Goal: Information Seeking & Learning: Check status

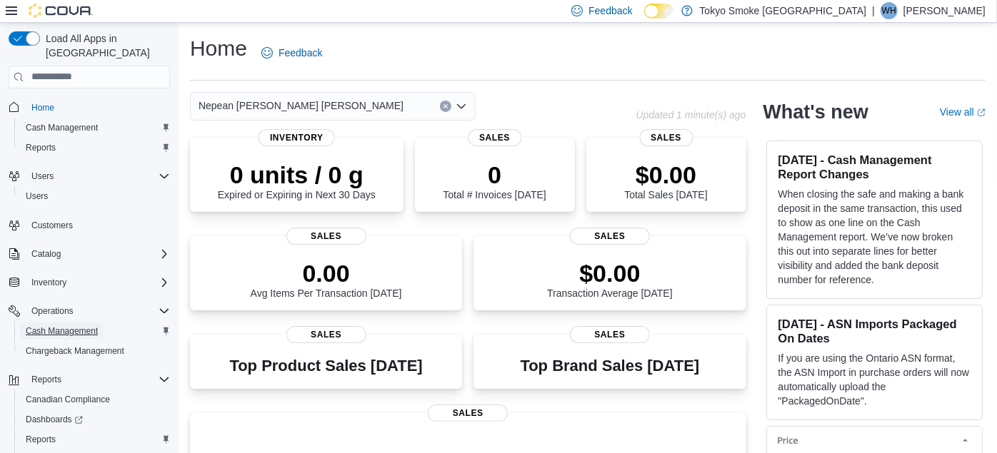
click at [69, 326] on span "Cash Management" at bounding box center [62, 331] width 72 height 11
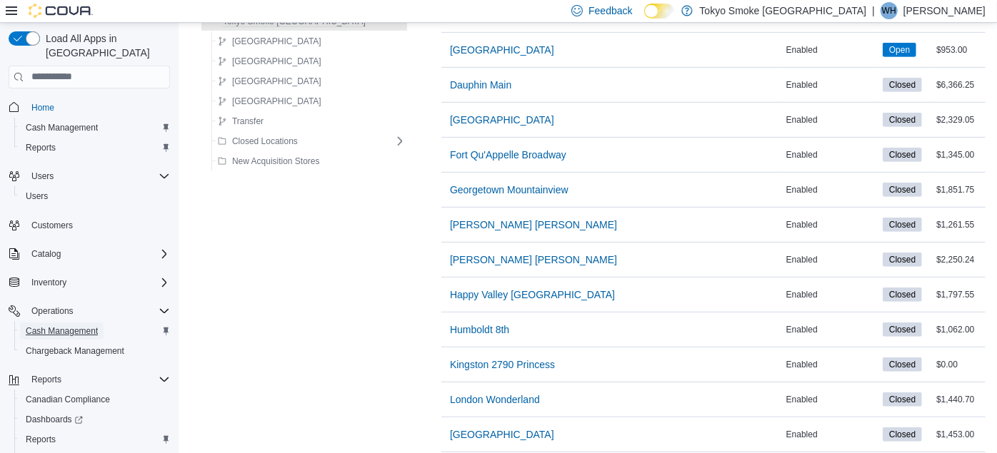
scroll to position [793, 0]
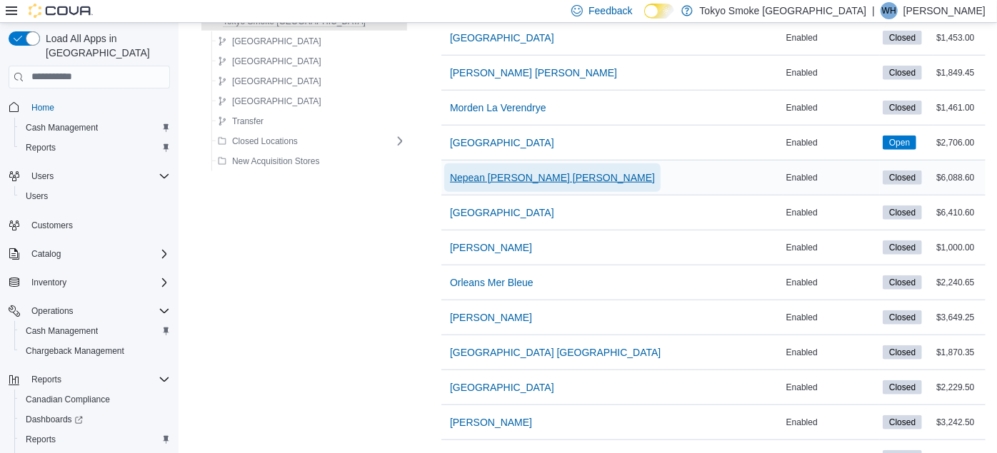
click at [469, 175] on span "Nepean Chapman Mills" at bounding box center [552, 178] width 205 height 14
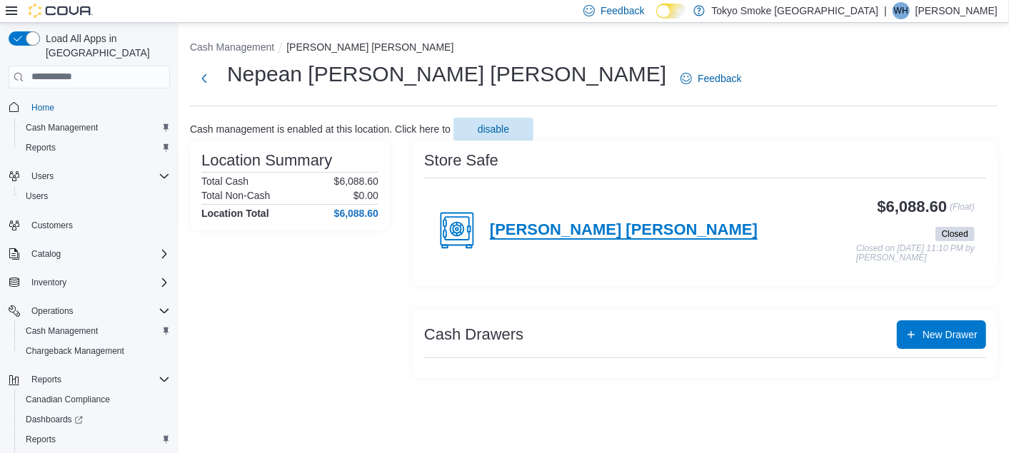
click at [548, 228] on h4 "Chapman Mills" at bounding box center [624, 230] width 268 height 19
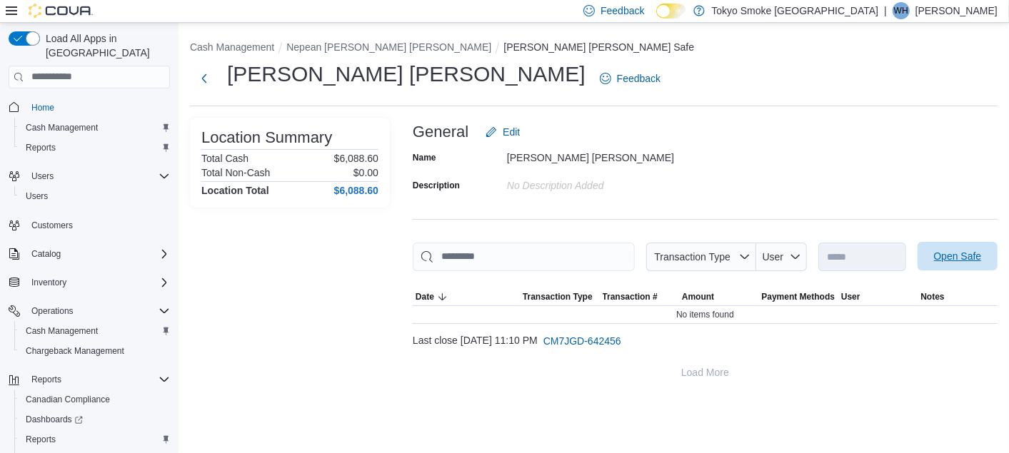
click at [945, 261] on span "Open Safe" at bounding box center [958, 256] width 48 height 14
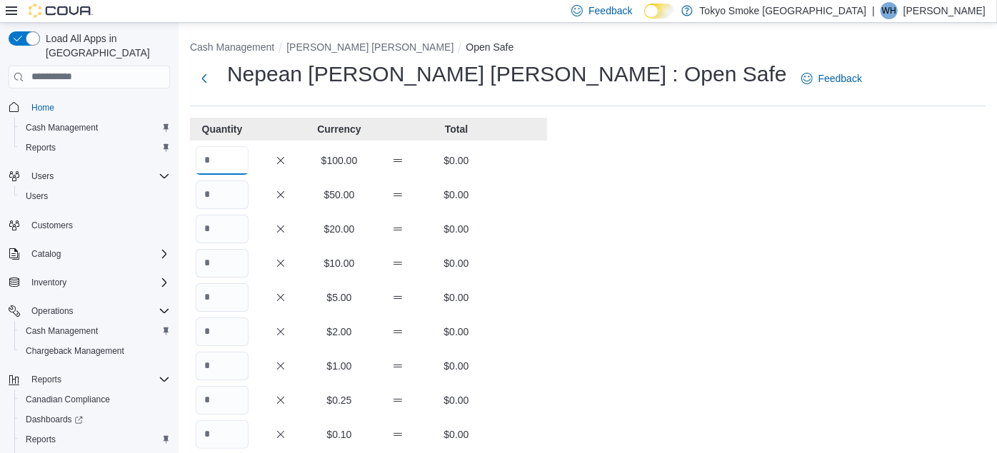
click at [225, 163] on input "Quantity" at bounding box center [222, 160] width 53 height 29
type input "**"
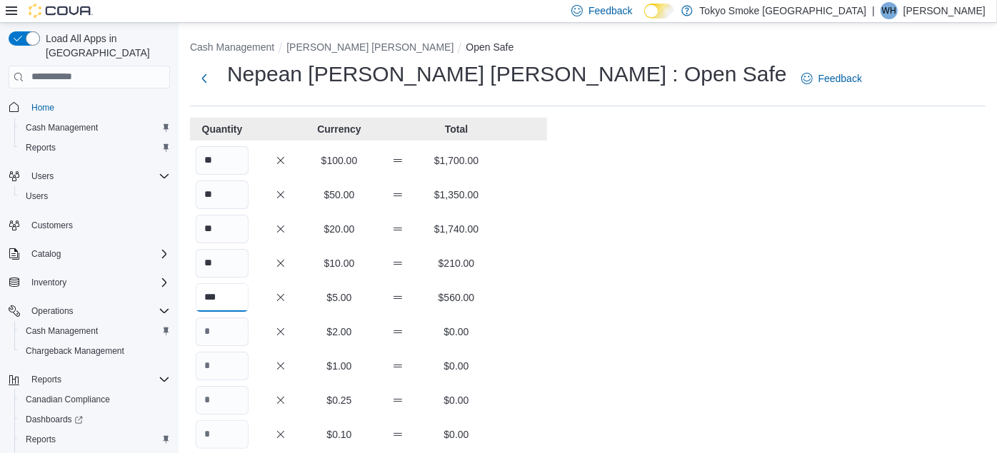
type input "***"
type input "**"
type input "***"
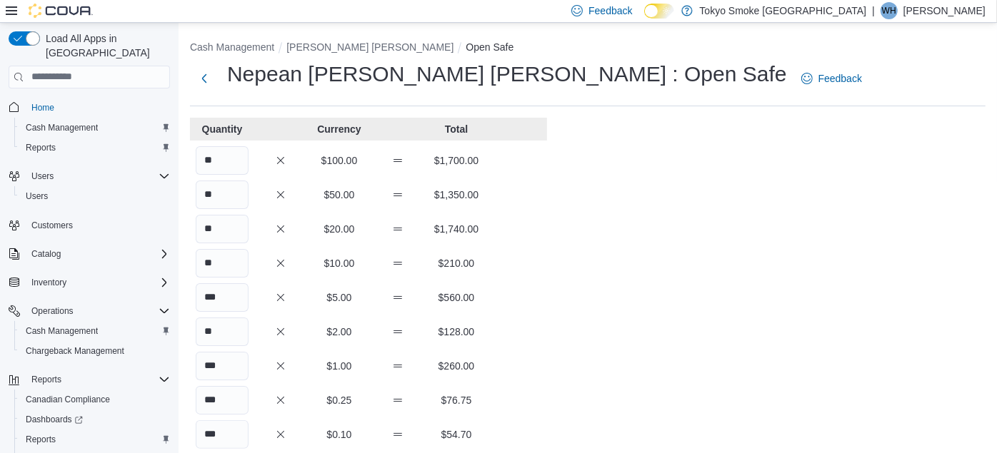
scroll to position [241, 0]
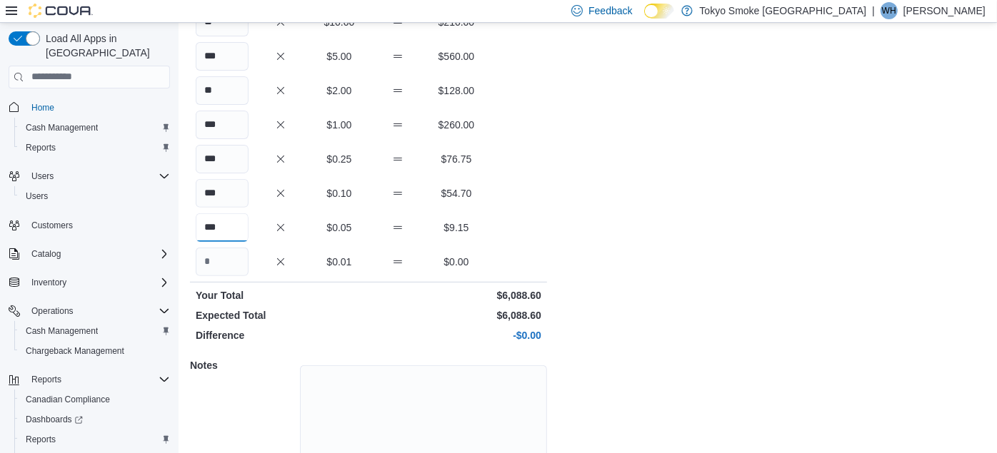
type input "***"
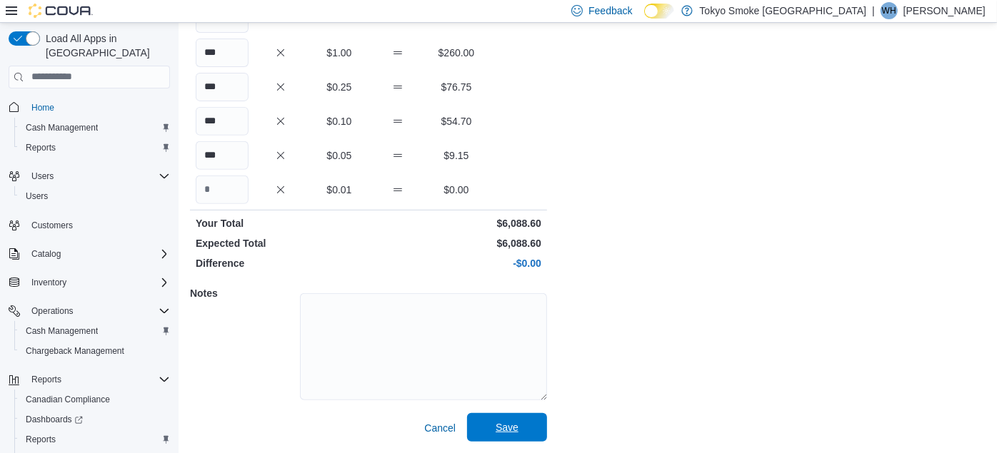
click at [507, 431] on span "Save" at bounding box center [507, 428] width 23 height 14
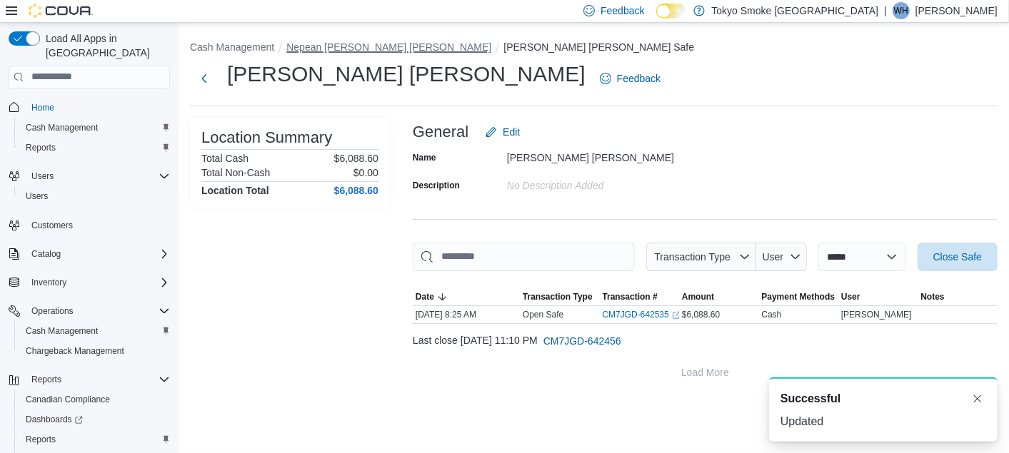
click at [334, 44] on button "Nepean Chapman Mills" at bounding box center [388, 46] width 205 height 11
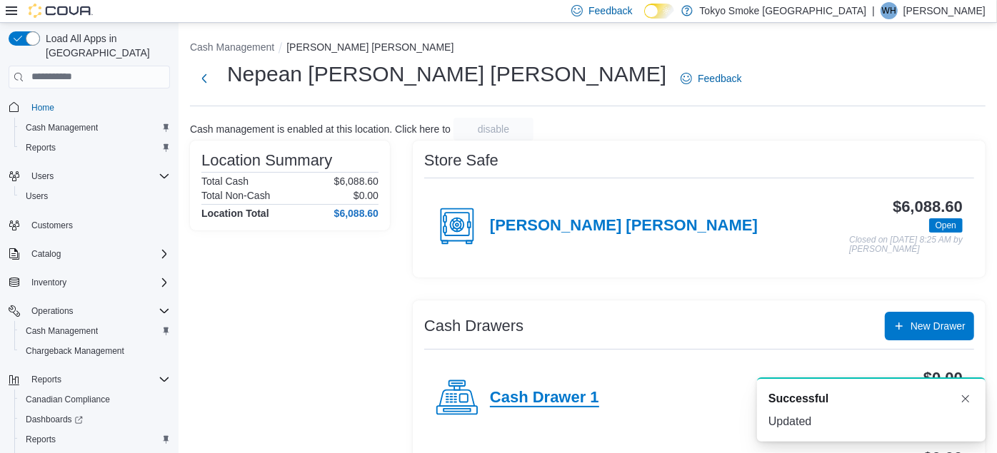
click at [550, 393] on h4 "Cash Drawer 1" at bounding box center [544, 398] width 109 height 19
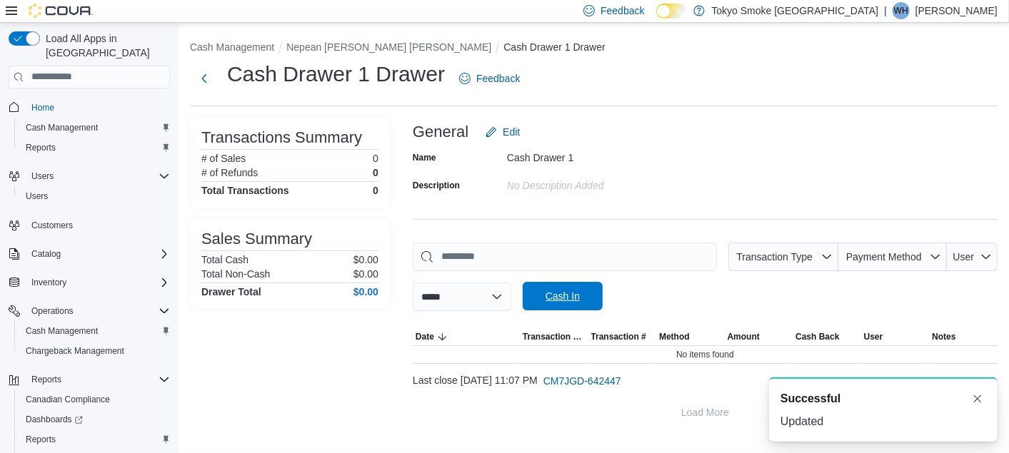
click at [577, 304] on span "Cash In" at bounding box center [562, 296] width 63 height 29
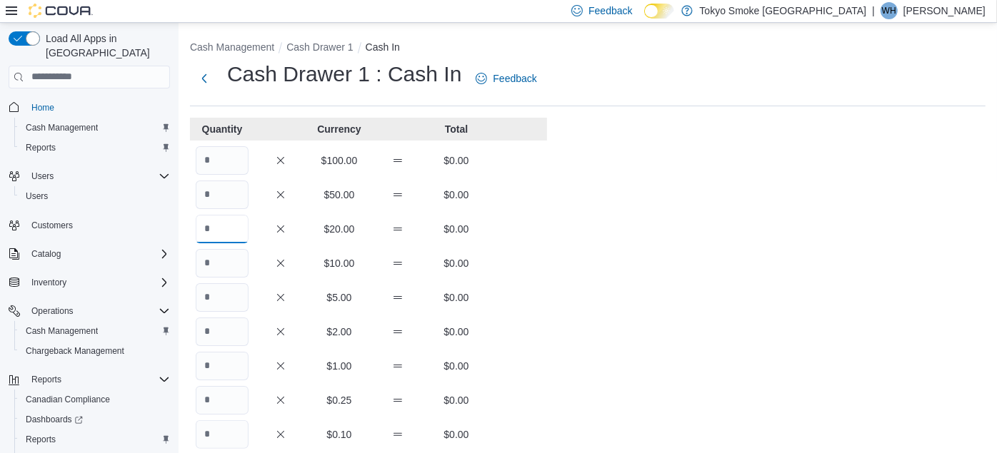
click at [227, 224] on input "Quantity" at bounding box center [222, 229] width 53 height 29
type input "*"
type input "**"
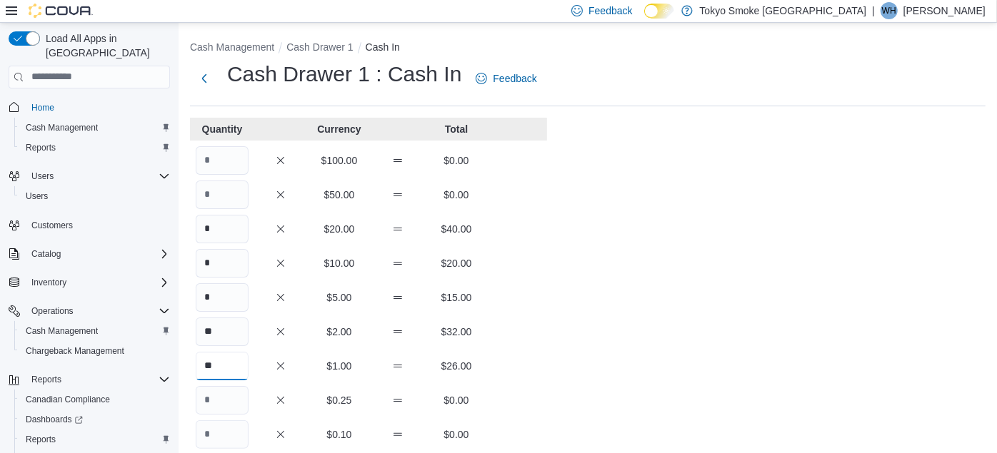
type input "**"
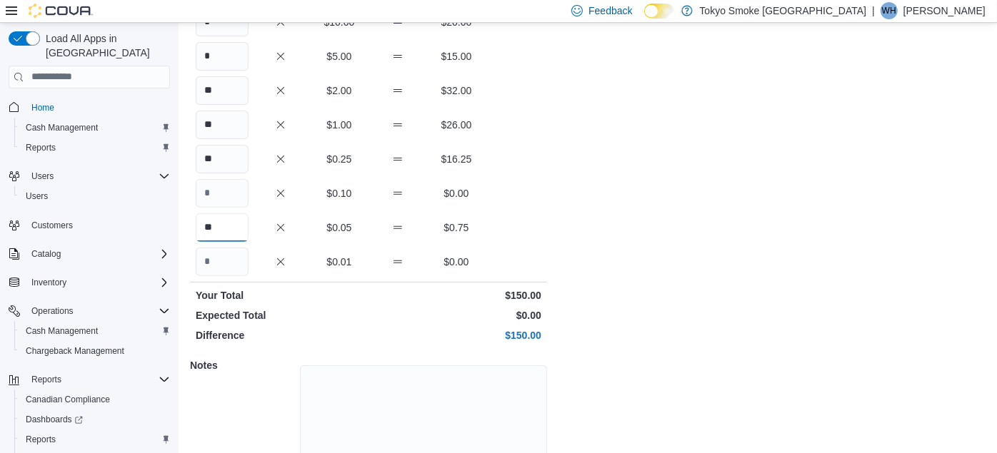
type input "**"
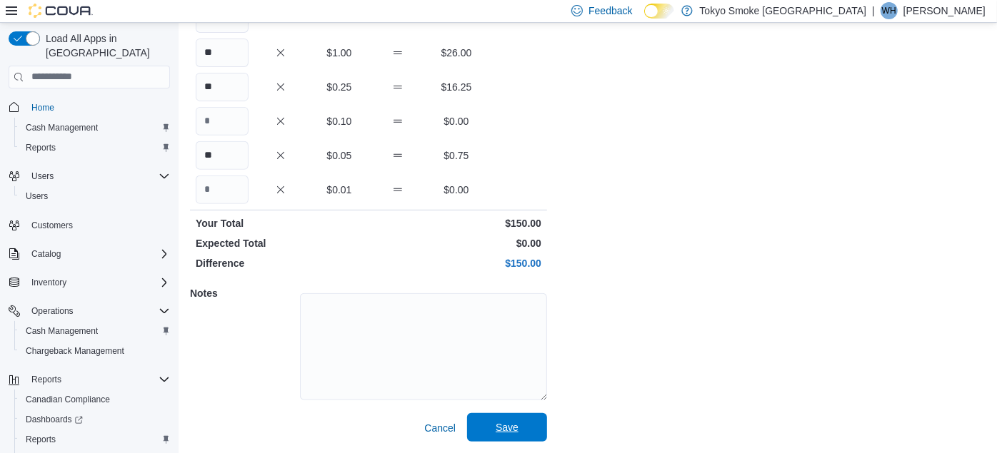
click at [507, 437] on span "Save" at bounding box center [507, 427] width 63 height 29
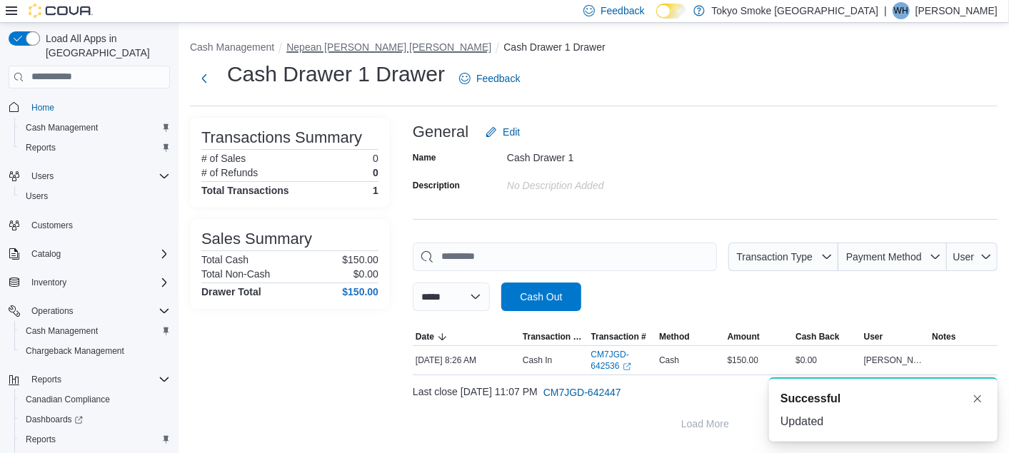
click at [324, 45] on button "Nepean Chapman Mills" at bounding box center [388, 46] width 205 height 11
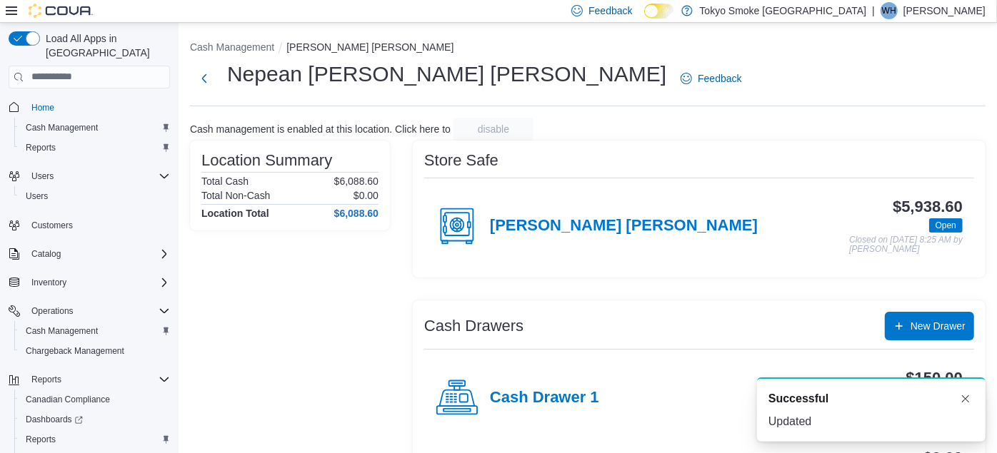
scroll to position [323, 0]
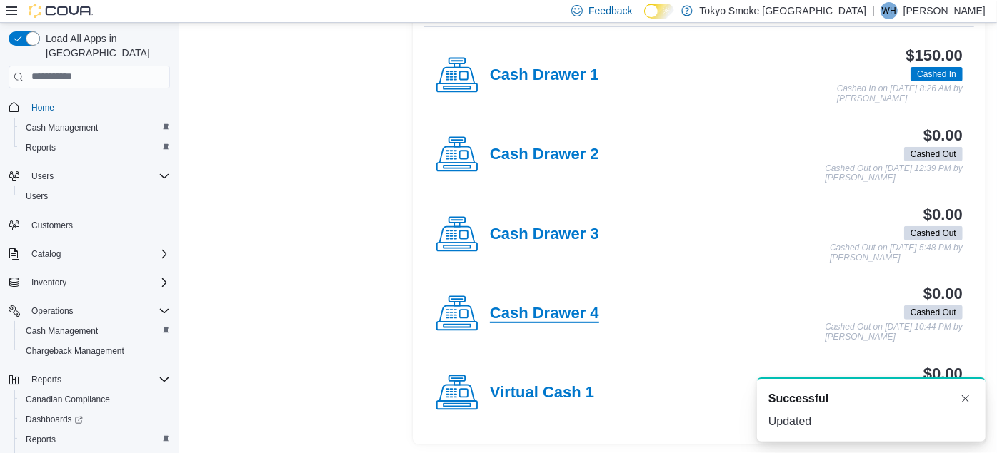
click at [561, 306] on h4 "Cash Drawer 4" at bounding box center [544, 314] width 109 height 19
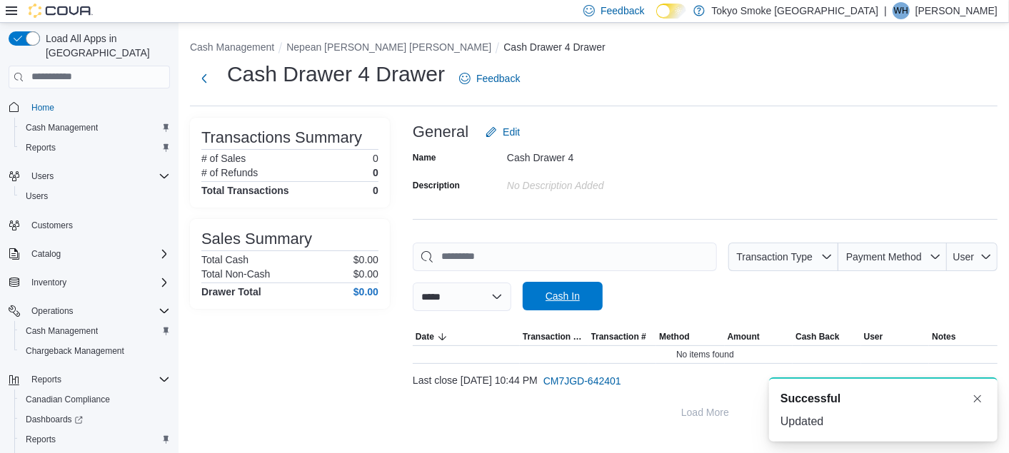
click at [568, 303] on span "Cash In" at bounding box center [563, 296] width 34 height 14
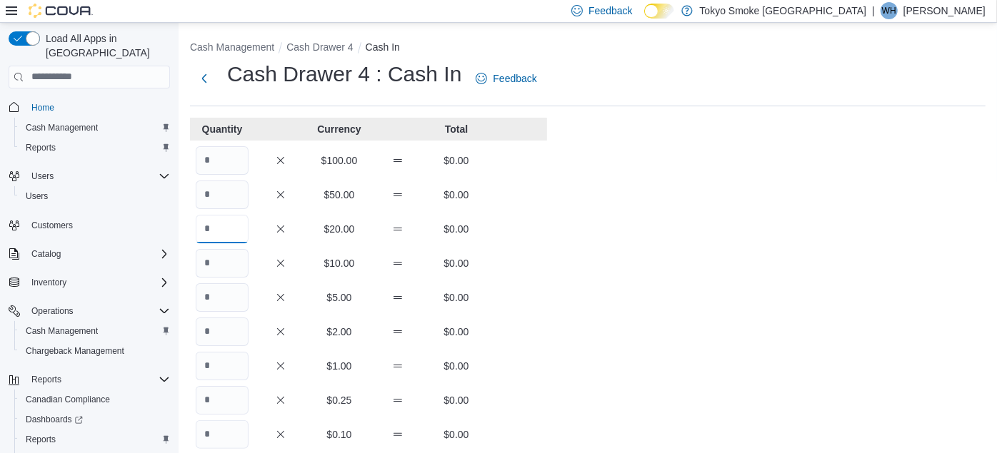
click at [226, 224] on input "Quantity" at bounding box center [222, 229] width 53 height 29
type input "*"
type input "**"
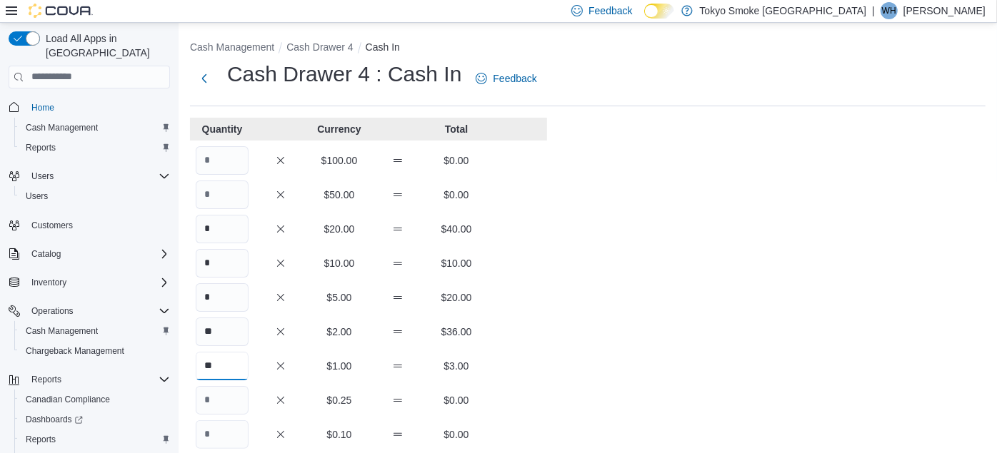
type input "**"
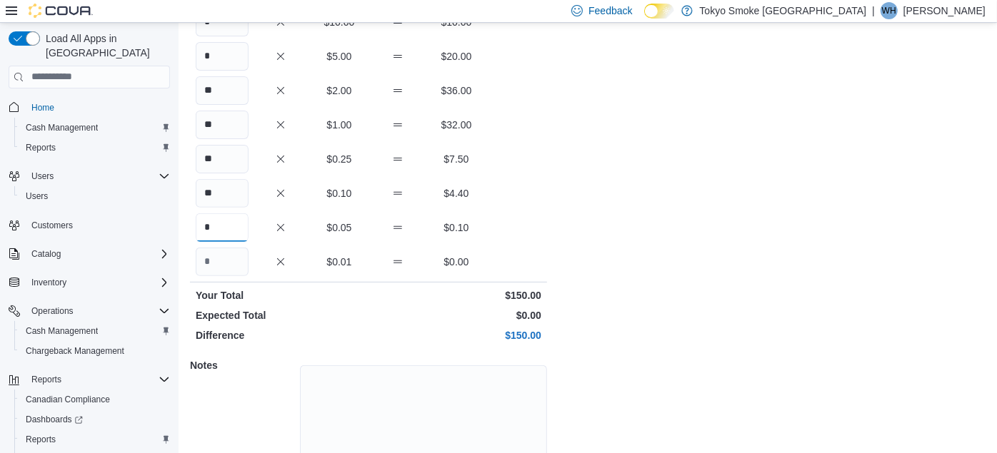
type input "*"
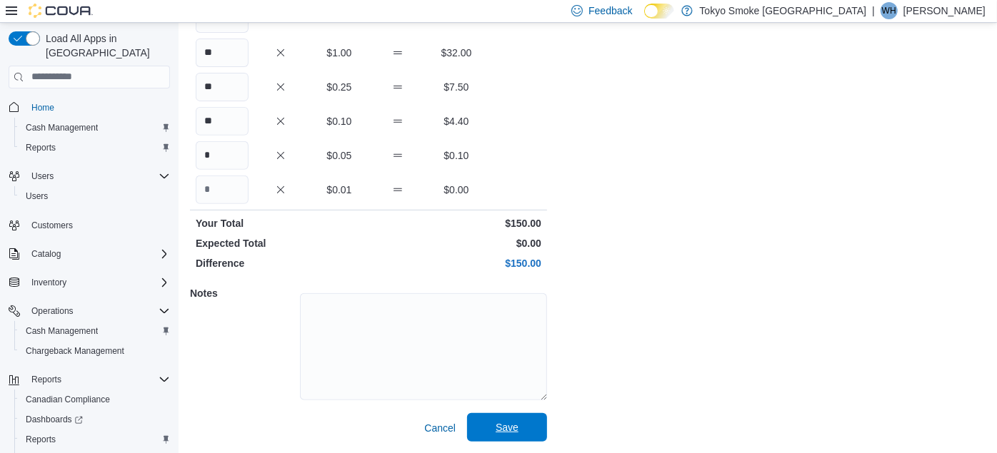
click at [518, 426] on span "Save" at bounding box center [507, 427] width 63 height 29
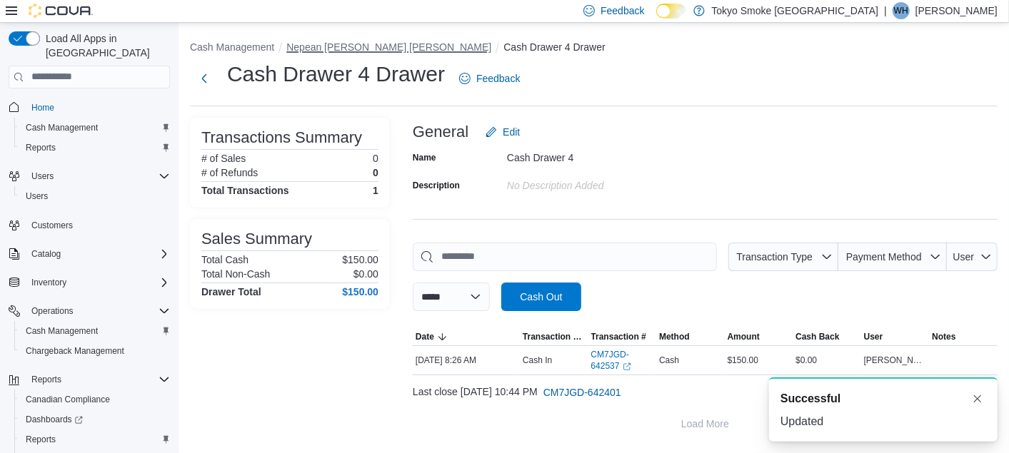
click at [354, 46] on button "Nepean Chapman Mills" at bounding box center [388, 46] width 205 height 11
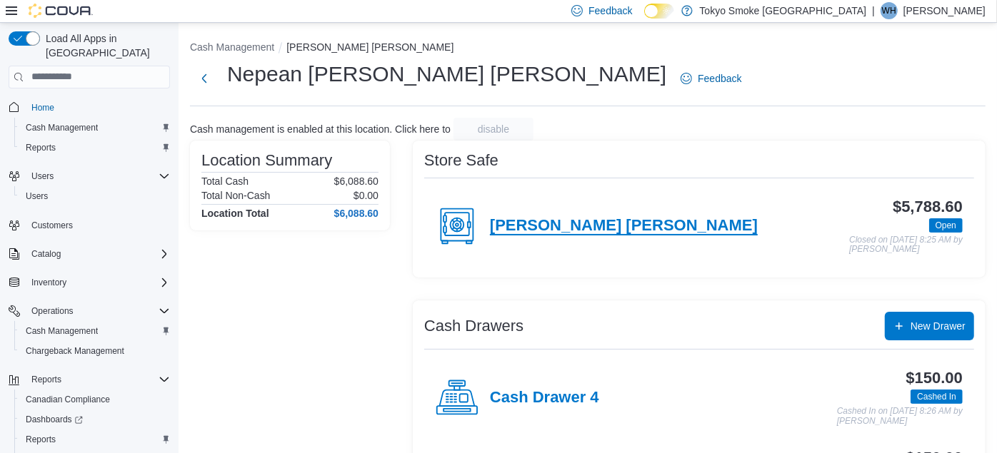
click at [541, 218] on h4 "Chapman Mills" at bounding box center [624, 226] width 268 height 19
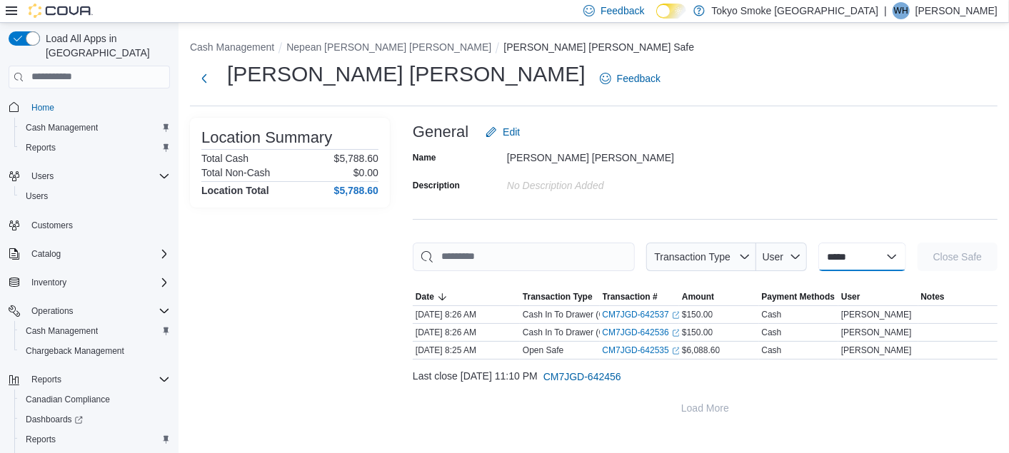
click at [846, 265] on select "**********" at bounding box center [862, 257] width 88 height 29
select select "**********"
click at [818, 243] on select "**********" at bounding box center [862, 257] width 88 height 29
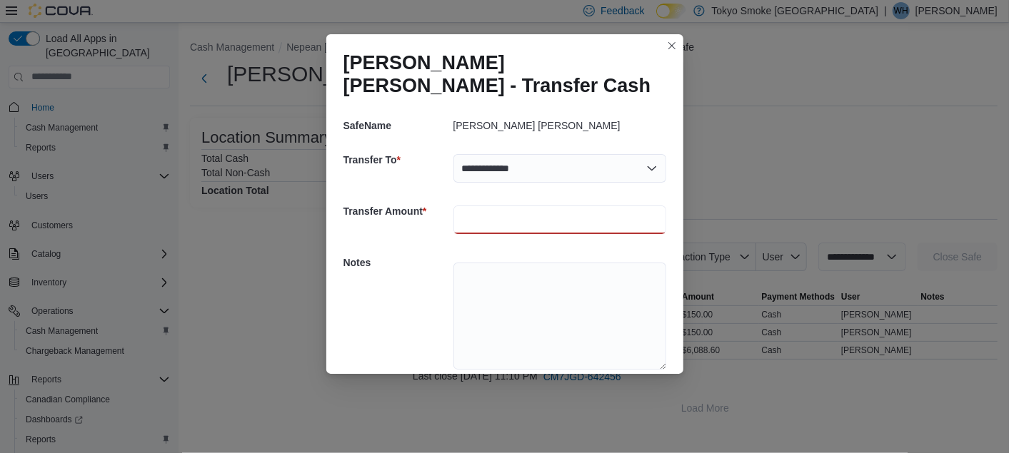
click at [488, 206] on input "number" at bounding box center [559, 220] width 213 height 29
type input "*****"
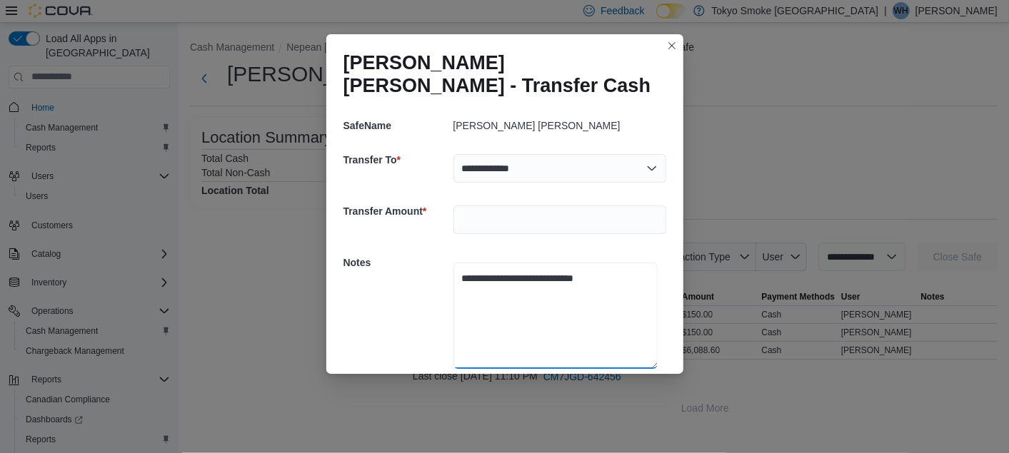
type textarea "**********"
click at [618, 389] on span "Save" at bounding box center [626, 396] width 23 height 14
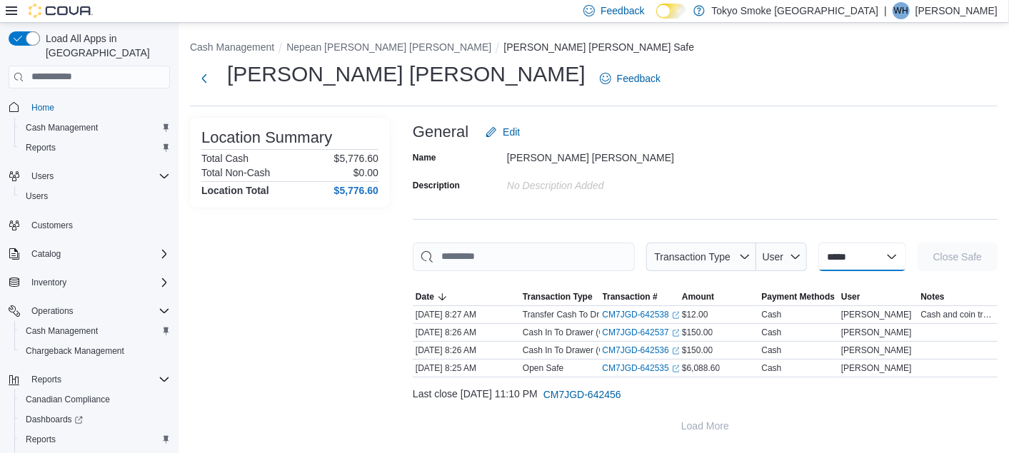
click at [841, 267] on select "**********" at bounding box center [862, 257] width 88 height 29
select select "**********"
click at [818, 243] on select "**********" at bounding box center [862, 257] width 88 height 29
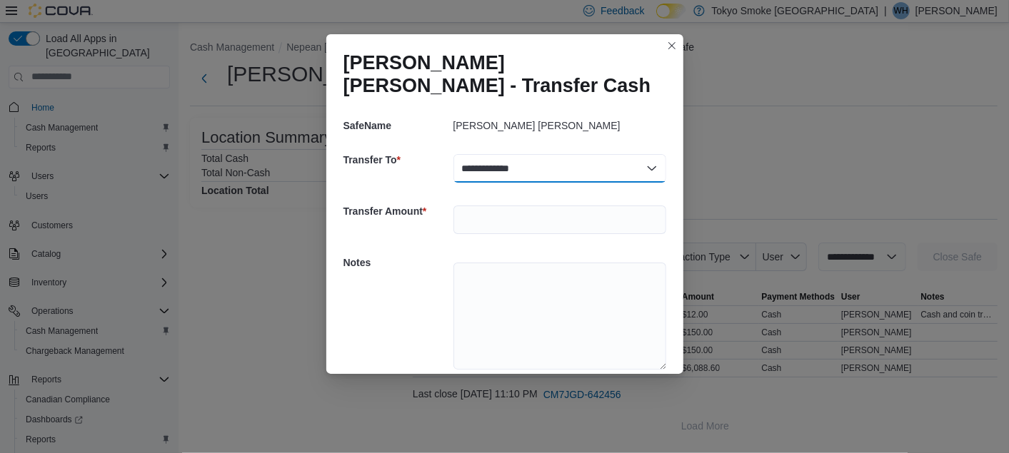
click at [518, 154] on select "**********" at bounding box center [559, 168] width 213 height 29
select select "**********"
click at [453, 154] on select "**********" at bounding box center [559, 168] width 213 height 29
click at [500, 206] on input "number" at bounding box center [559, 220] width 213 height 29
type input "****"
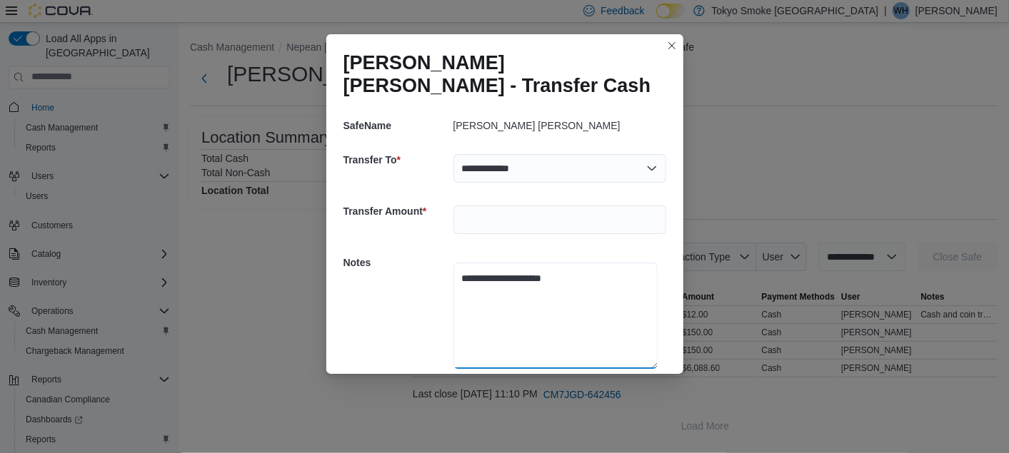
type textarea "**********"
click at [606, 382] on span "Save" at bounding box center [626, 396] width 63 height 29
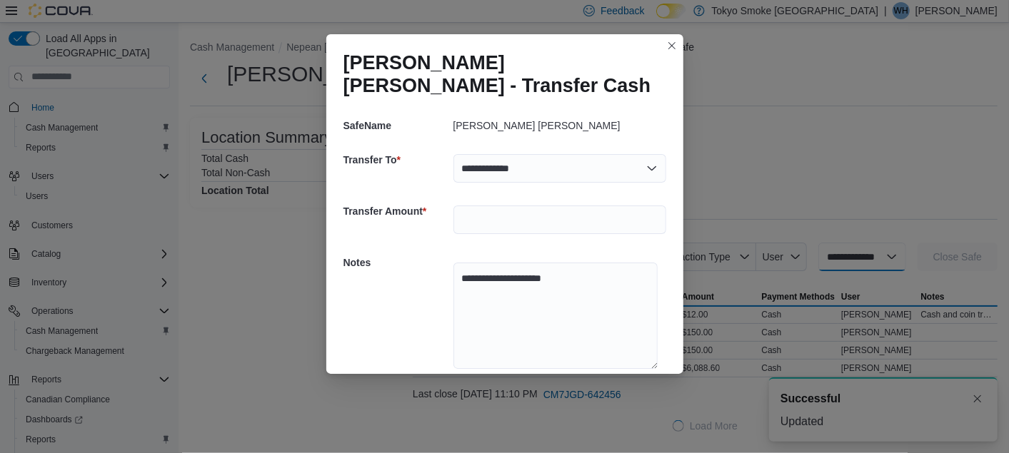
select select
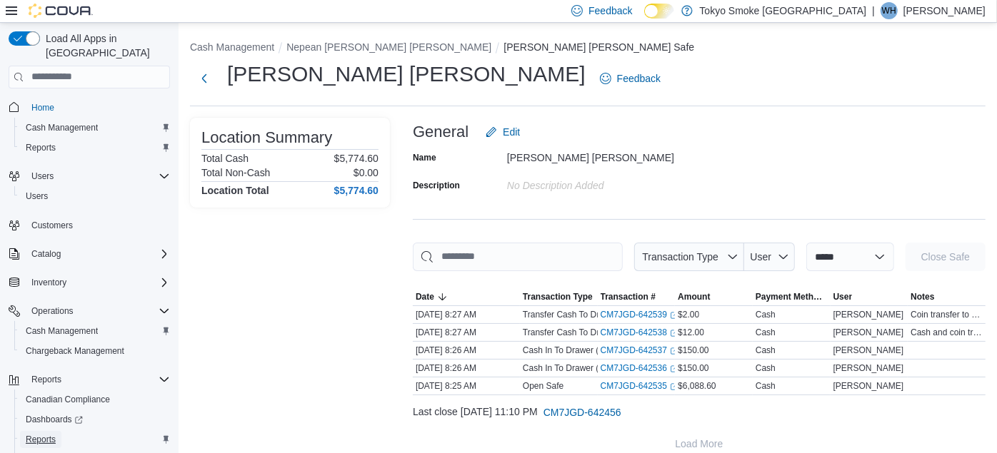
click at [35, 434] on span "Reports" at bounding box center [41, 439] width 30 height 11
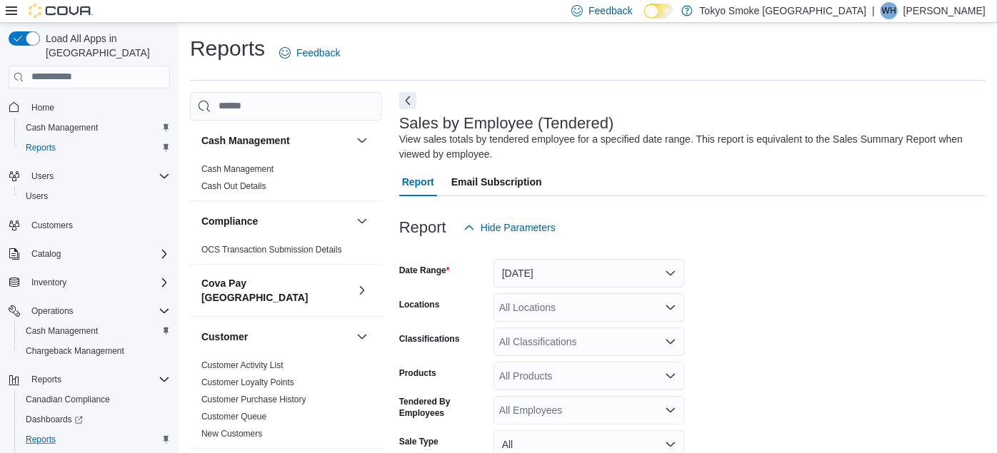
scroll to position [47, 0]
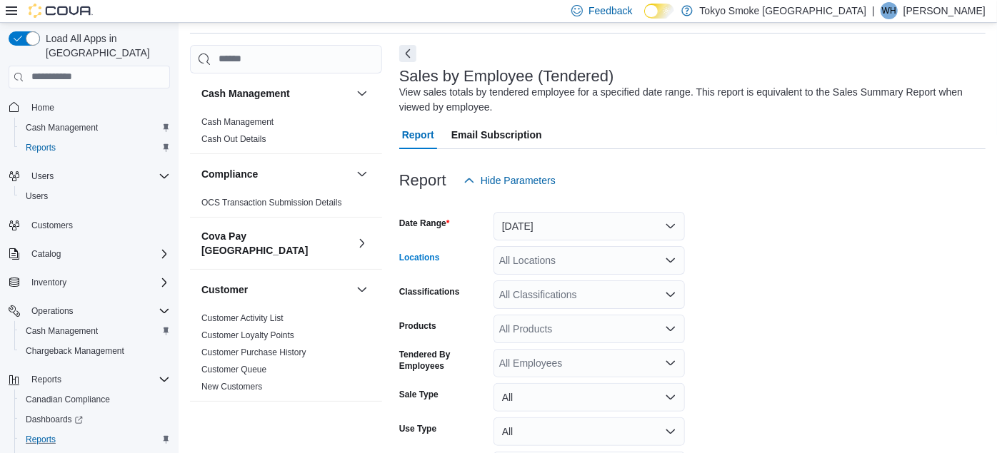
click at [523, 265] on div "All Locations" at bounding box center [588, 260] width 191 height 29
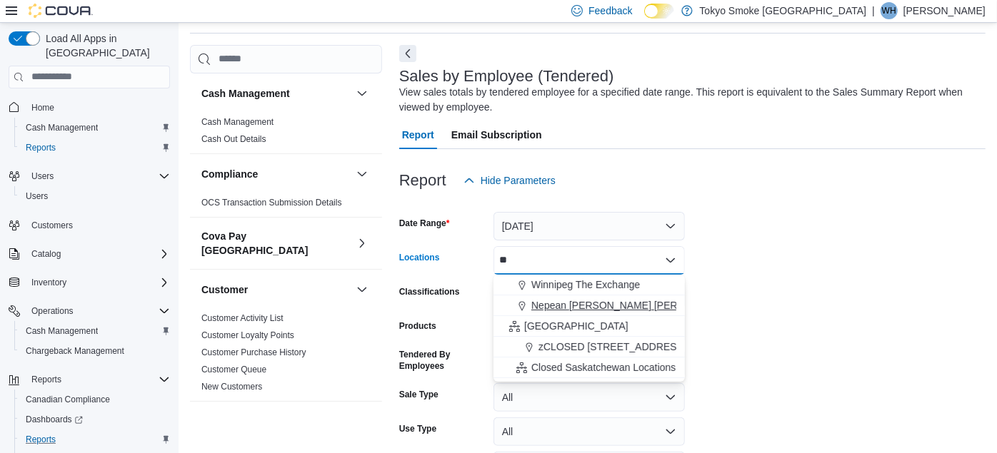
type input "**"
click at [575, 307] on span "Nepean Chapman Mills" at bounding box center [633, 306] width 205 height 14
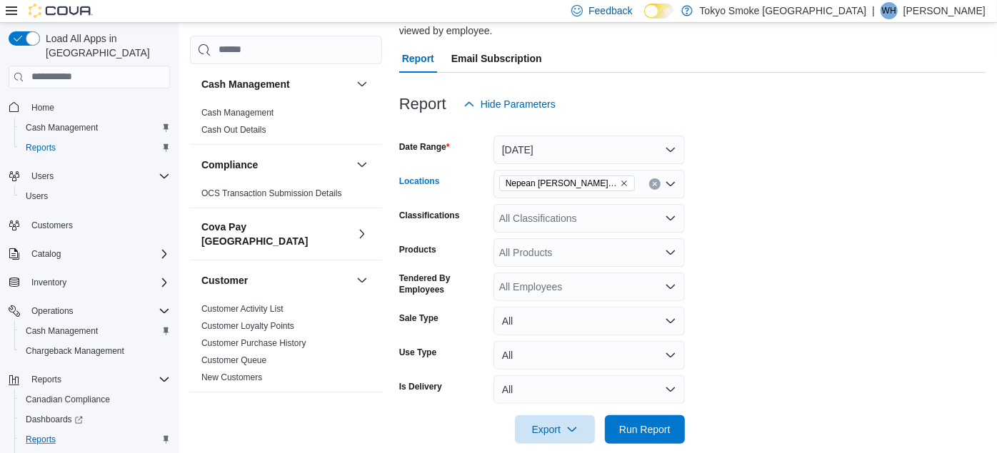
scroll to position [142, 0]
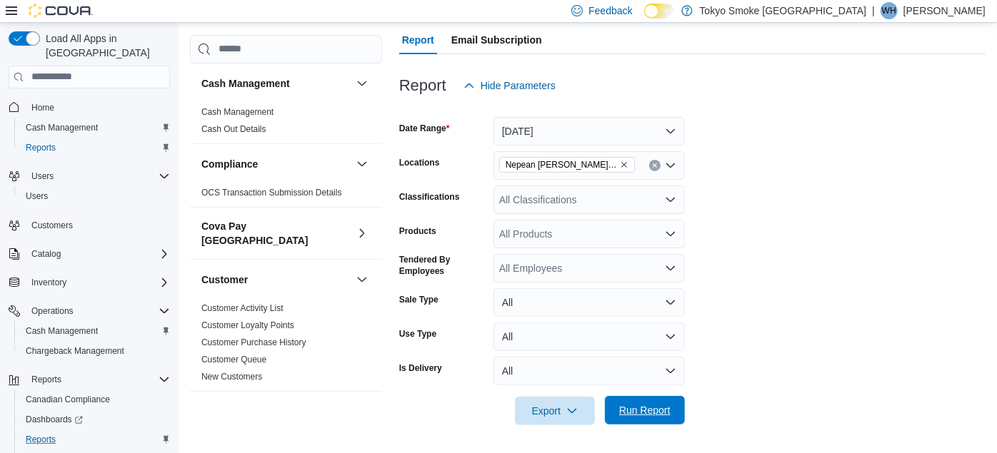
click at [651, 411] on span "Run Report" at bounding box center [644, 410] width 51 height 14
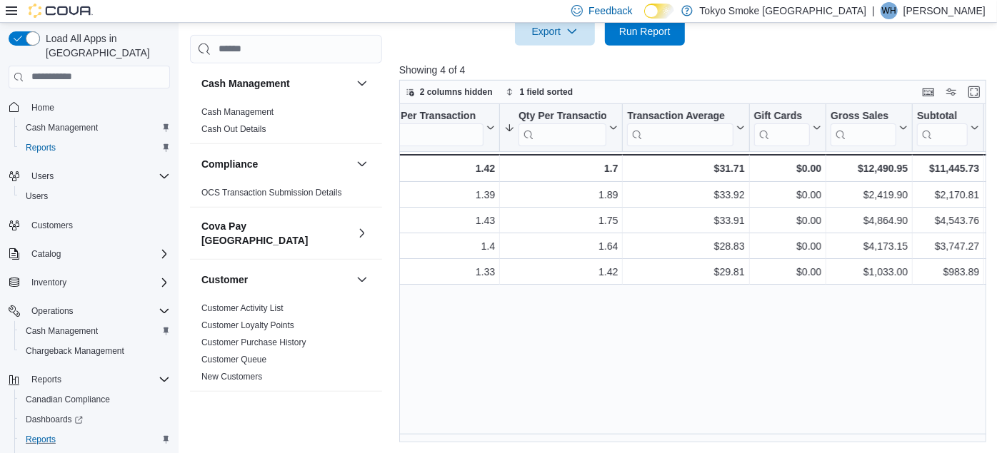
scroll to position [0, 459]
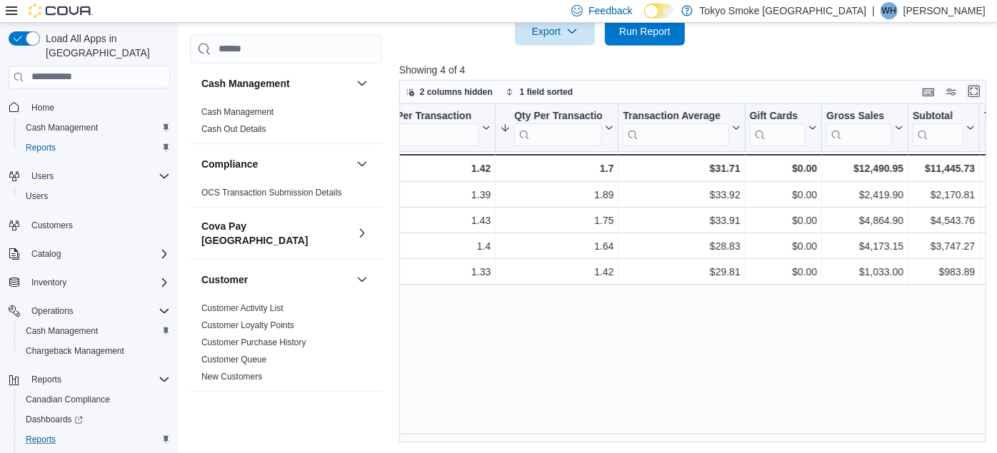
click at [981, 91] on button "Enter fullscreen" at bounding box center [974, 91] width 17 height 17
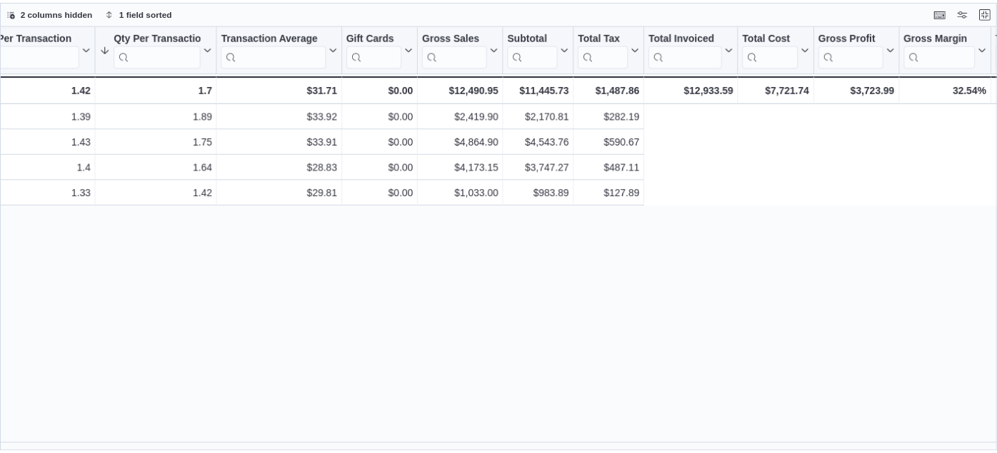
scroll to position [0, 0]
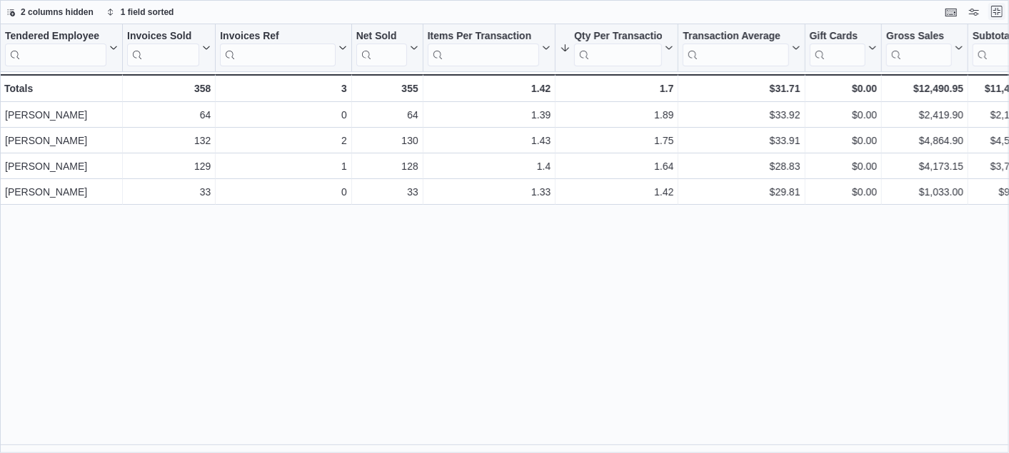
click at [996, 12] on button "Exit fullscreen" at bounding box center [996, 11] width 17 height 17
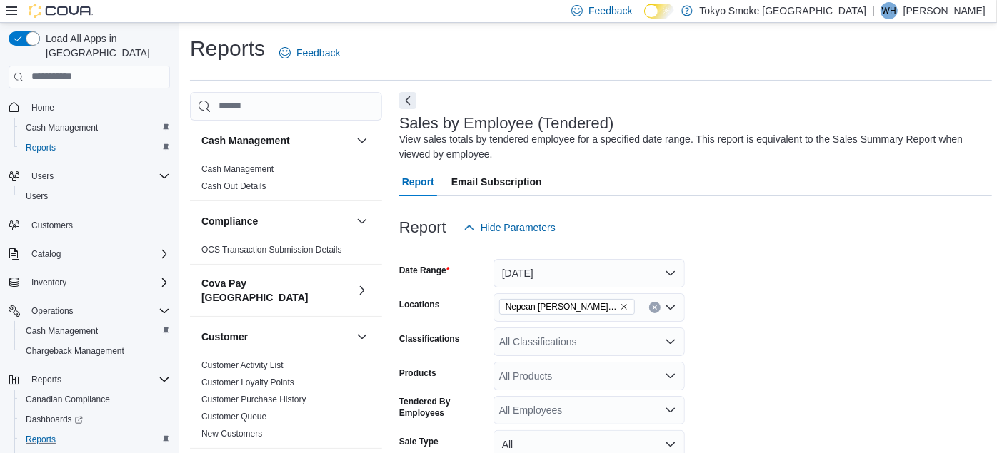
scroll to position [31, 0]
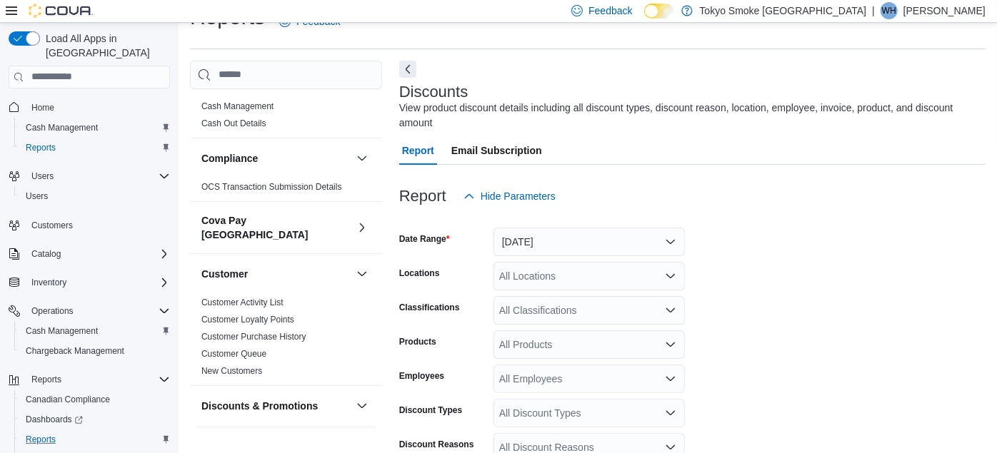
scroll to position [32, 0]
click at [530, 261] on div "All Locations" at bounding box center [588, 275] width 191 height 29
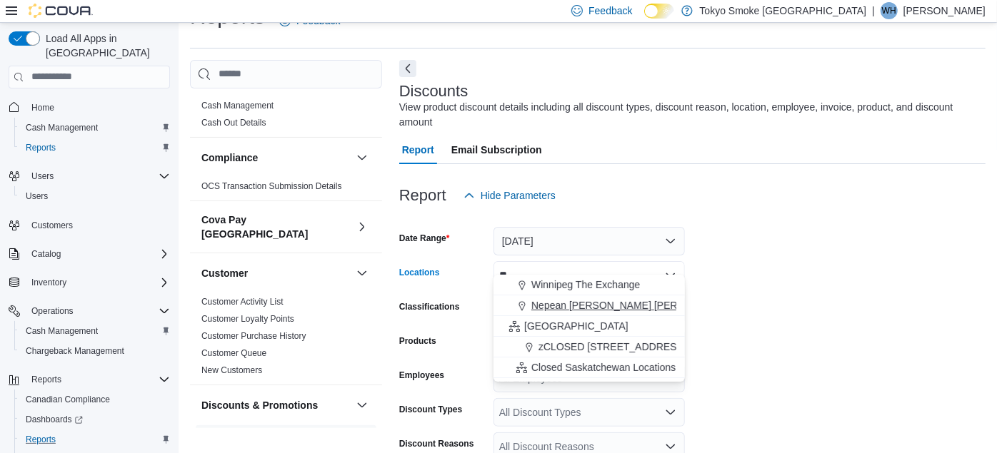
type input "**"
click at [571, 303] on span "Nepean Chapman Mills" at bounding box center [633, 306] width 205 height 14
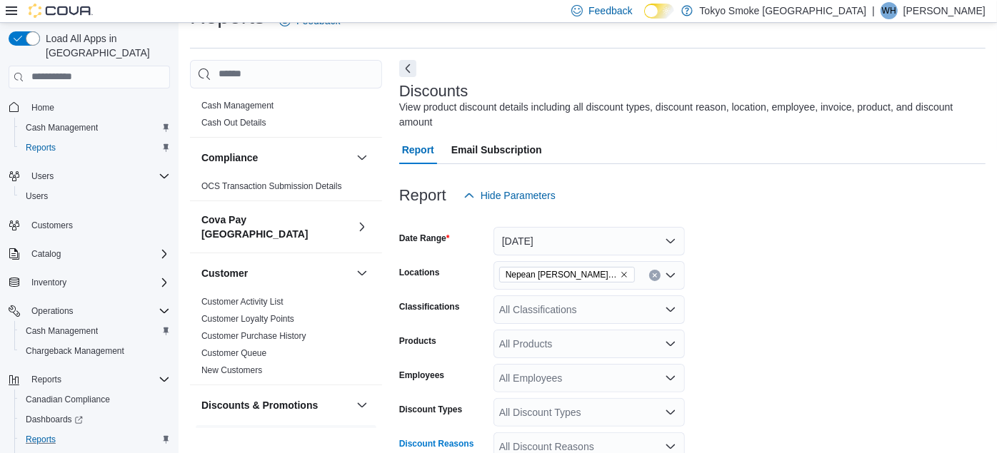
click at [538, 433] on div "All Discount Reasons" at bounding box center [588, 447] width 191 height 29
type input "***"
click at [620, 378] on span "High Roller - In-Store Sign Up" at bounding box center [589, 385] width 174 height 14
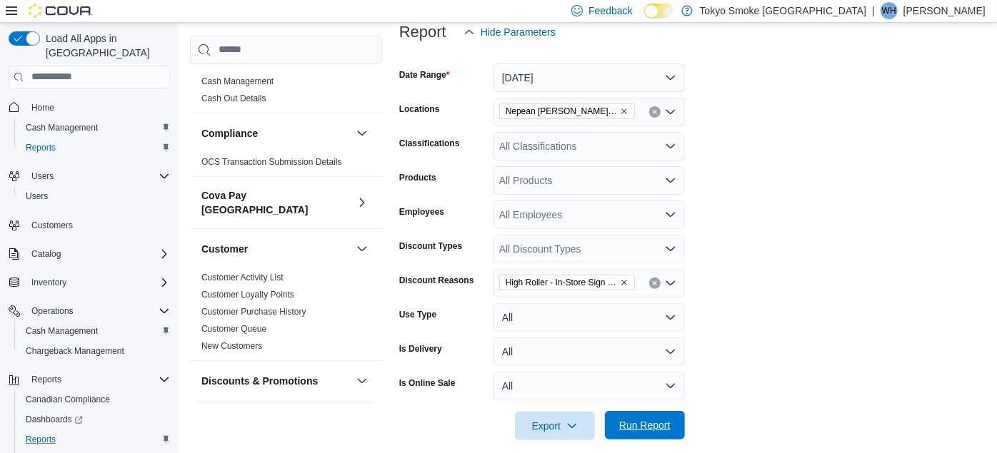
click at [655, 418] on span "Run Report" at bounding box center [644, 425] width 51 height 14
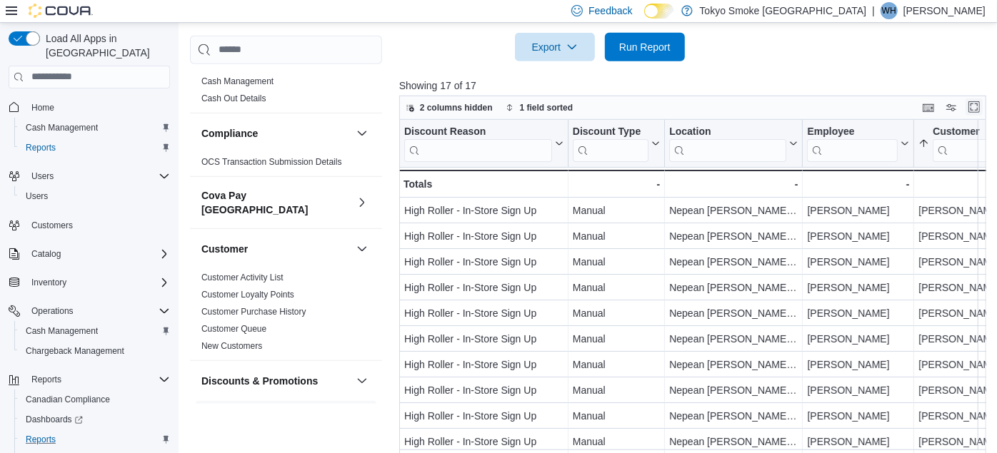
click at [977, 99] on button "Enter fullscreen" at bounding box center [974, 107] width 17 height 17
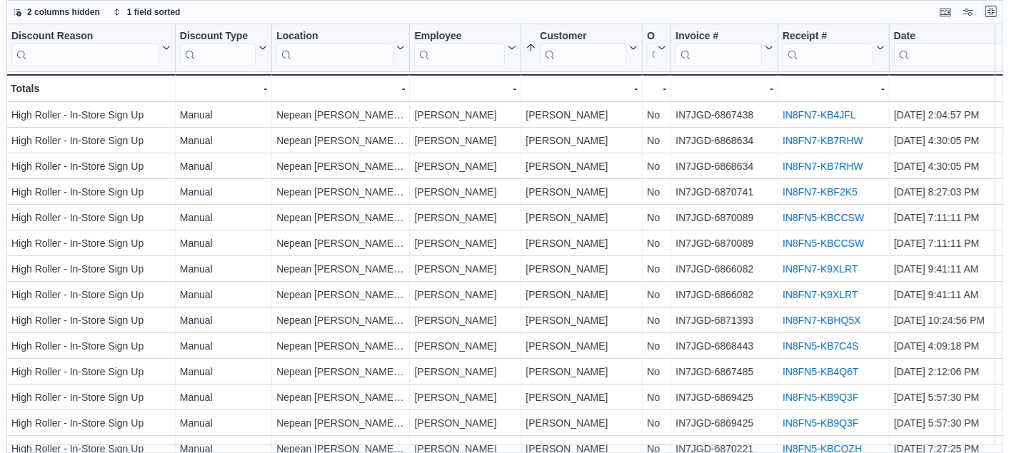
scroll to position [0, 0]
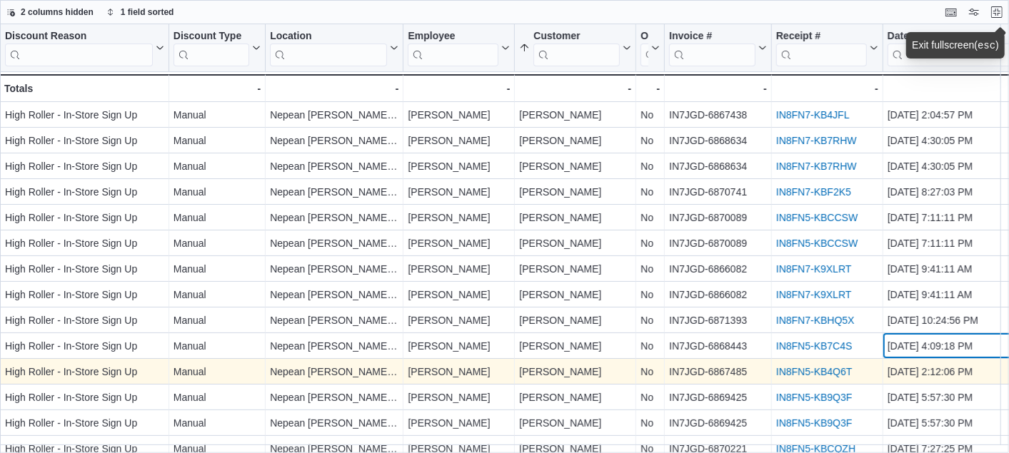
click at [996, 353] on div "Oct 10, 2025, 4:09:18 PM - Date, column 9, row 10" at bounding box center [955, 347] width 145 height 26
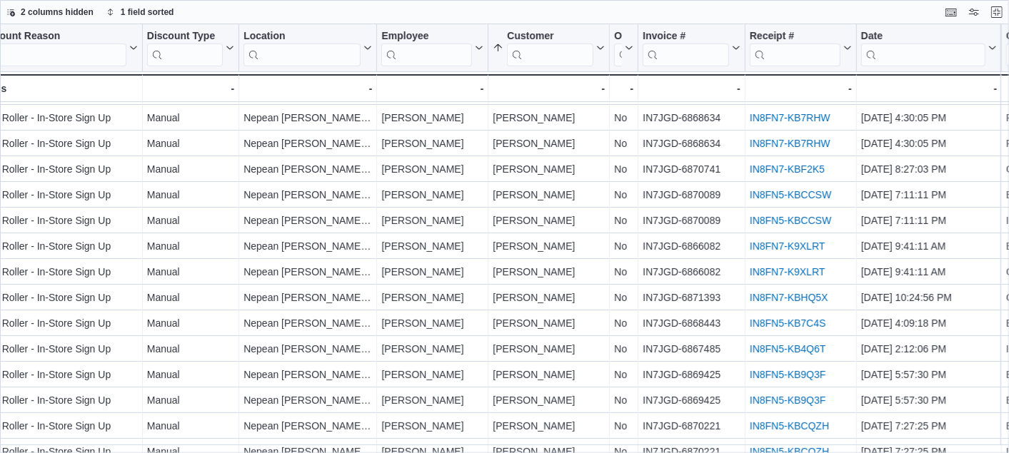
scroll to position [0, 26]
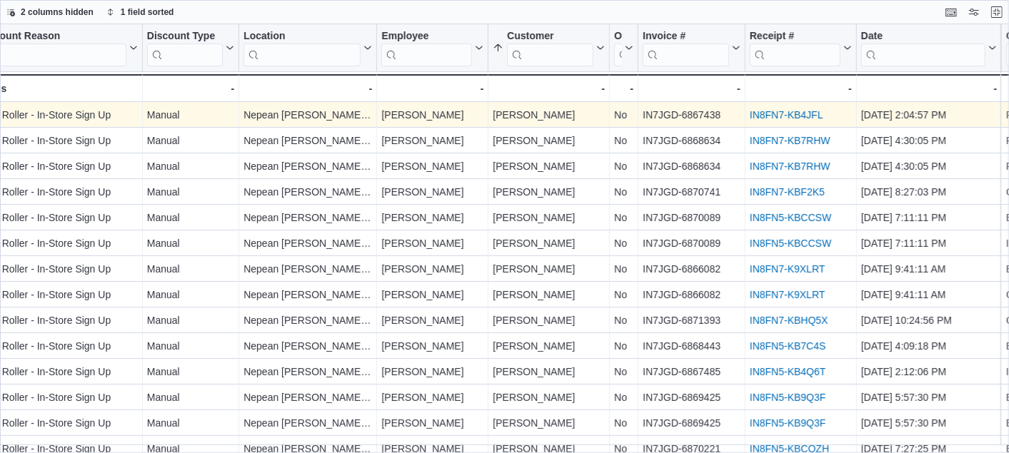
click at [796, 116] on link "IN8FN7-KB4JFL" at bounding box center [787, 114] width 74 height 11
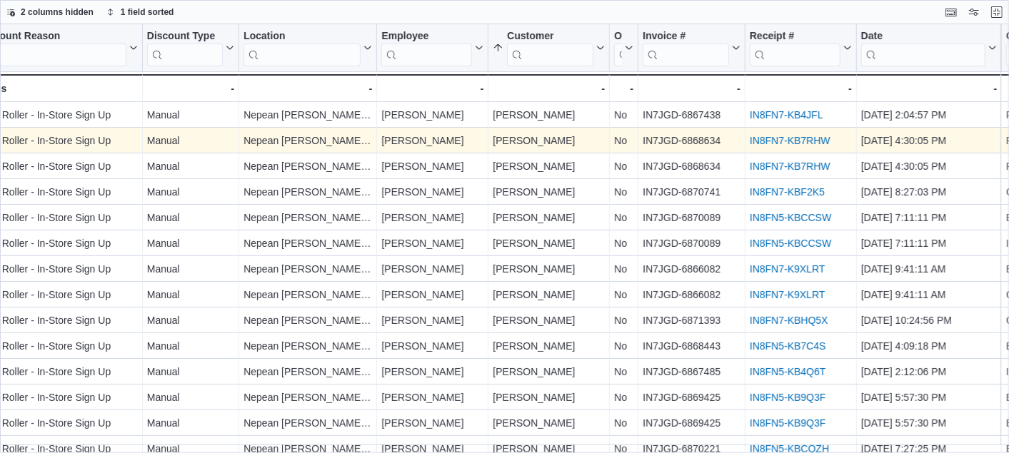
click at [801, 139] on link "IN8FN7-KB7RHW" at bounding box center [790, 140] width 81 height 11
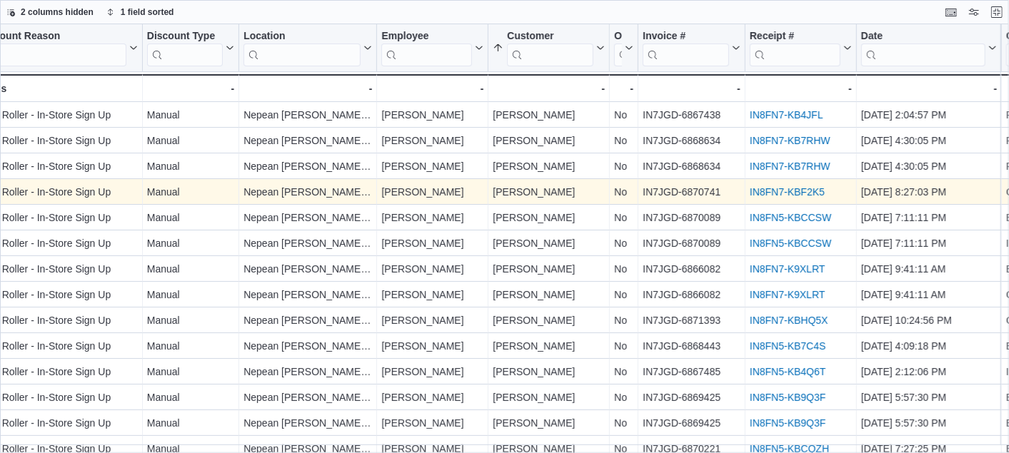
click at [777, 186] on link "IN8FN7-KBF2K5" at bounding box center [787, 191] width 75 height 11
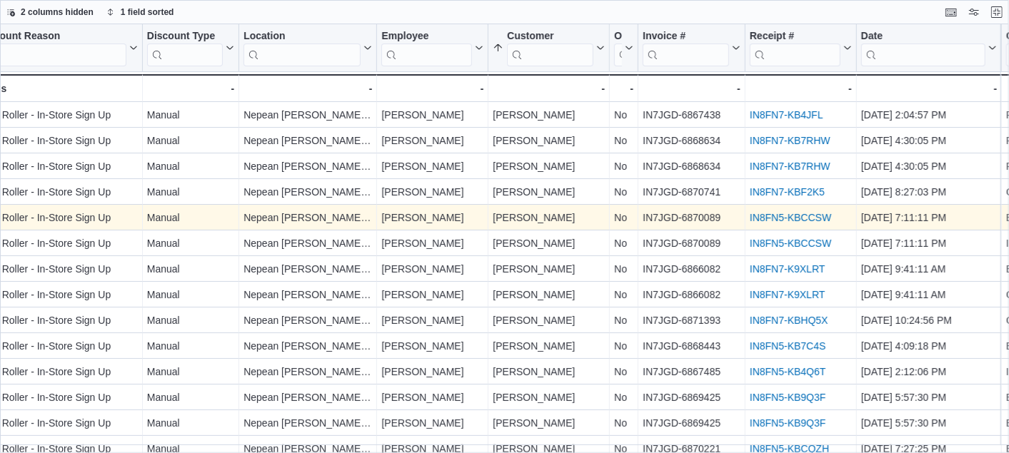
click at [779, 216] on link "IN8FN5-KBCCSW" at bounding box center [790, 217] width 81 height 11
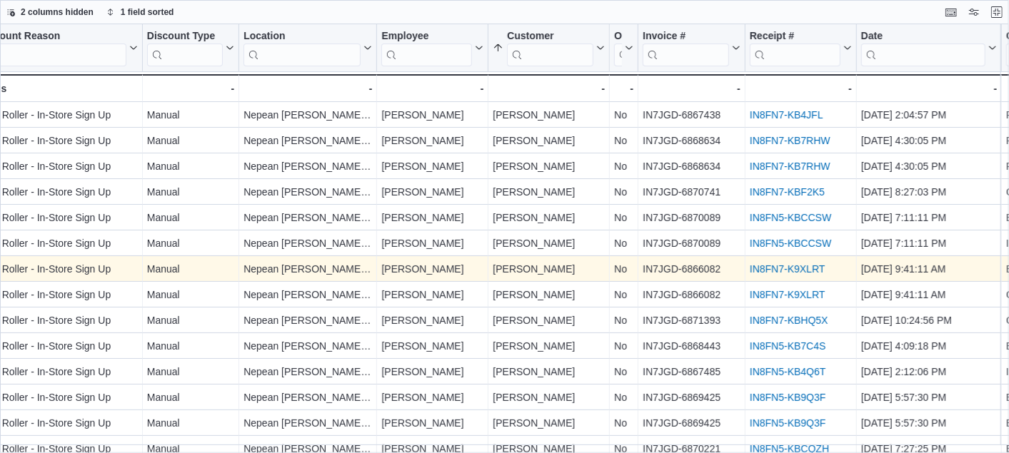
click at [775, 268] on link "IN8FN7-K9XLRT" at bounding box center [788, 269] width 76 height 11
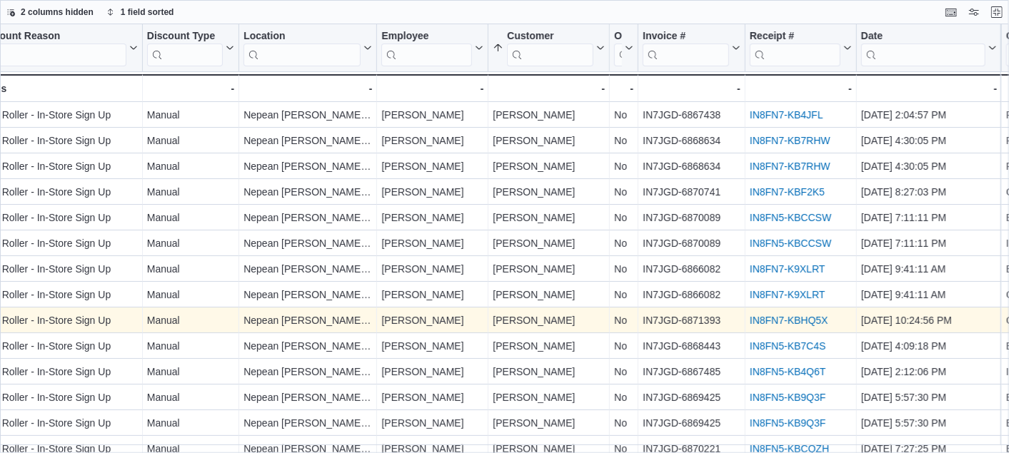
click at [798, 320] on link "IN8FN7-KBHQ5X" at bounding box center [789, 320] width 79 height 11
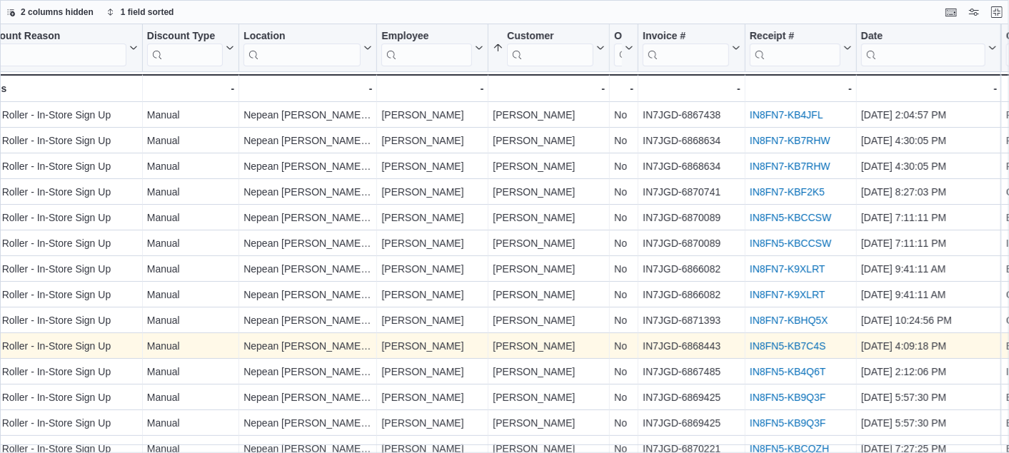
click at [753, 344] on link "IN8FN5-KB7C4S" at bounding box center [788, 346] width 76 height 11
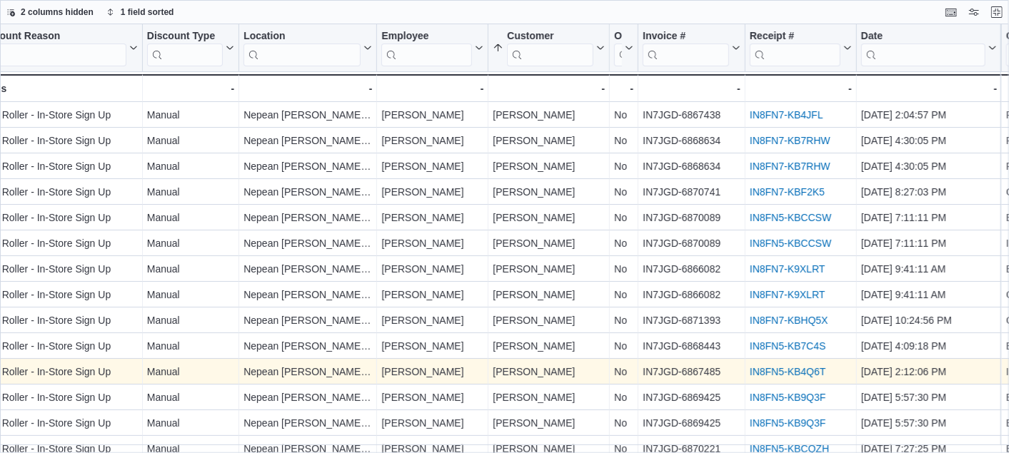
click at [758, 370] on link "IN8FN5-KB4Q6T" at bounding box center [788, 371] width 76 height 11
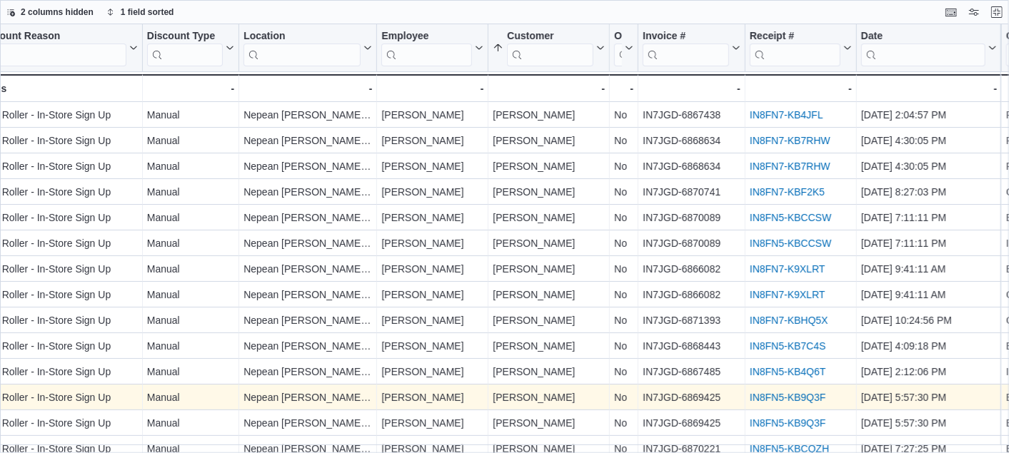
click at [777, 396] on link "IN8FN5-KB9Q3F" at bounding box center [788, 397] width 76 height 11
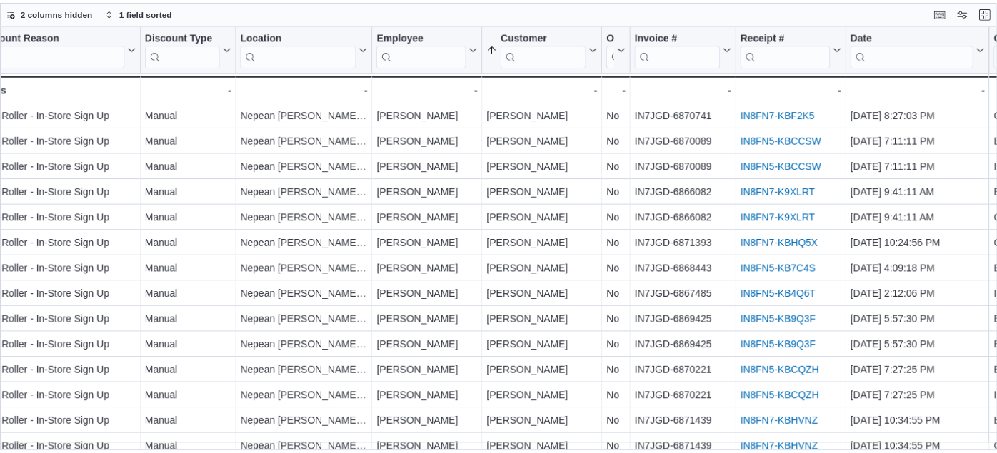
scroll to position [93, 26]
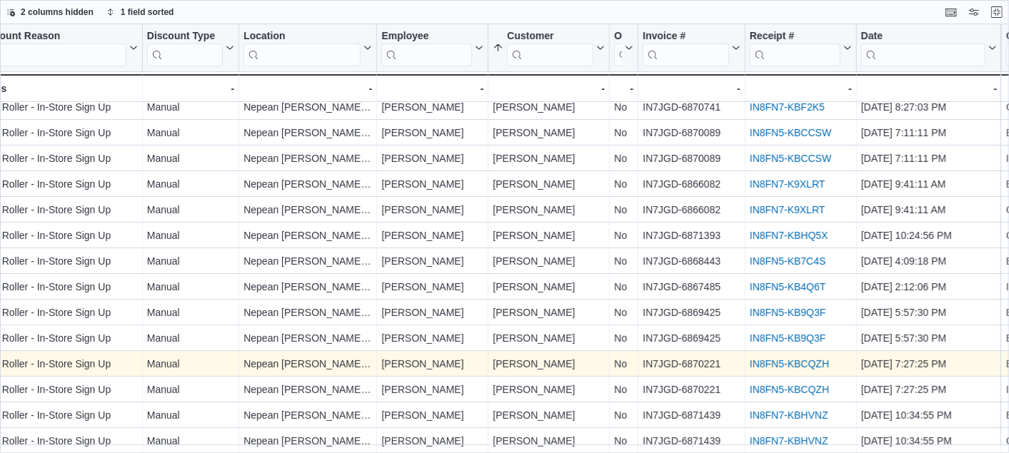
click at [769, 358] on link "IN8FN5-KBCQZH" at bounding box center [789, 363] width 79 height 11
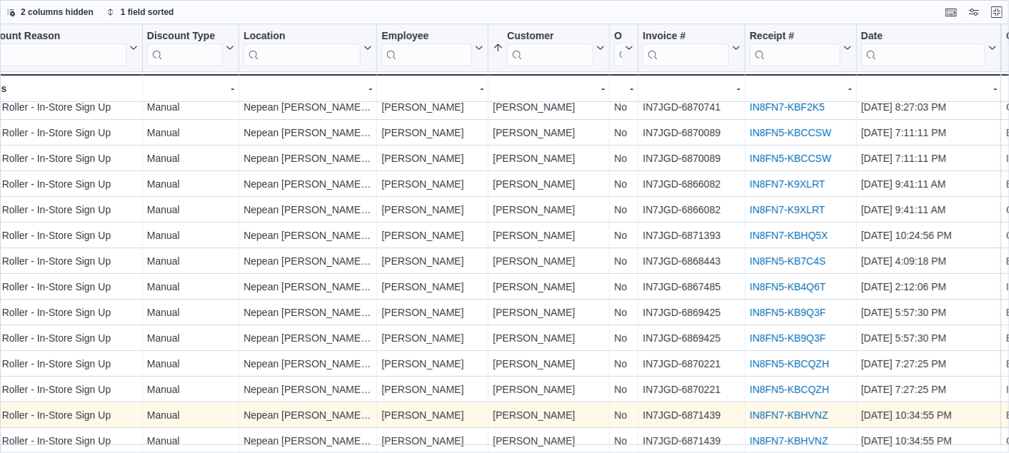
click at [761, 410] on link "IN8FN7-KBHVNZ" at bounding box center [789, 415] width 79 height 11
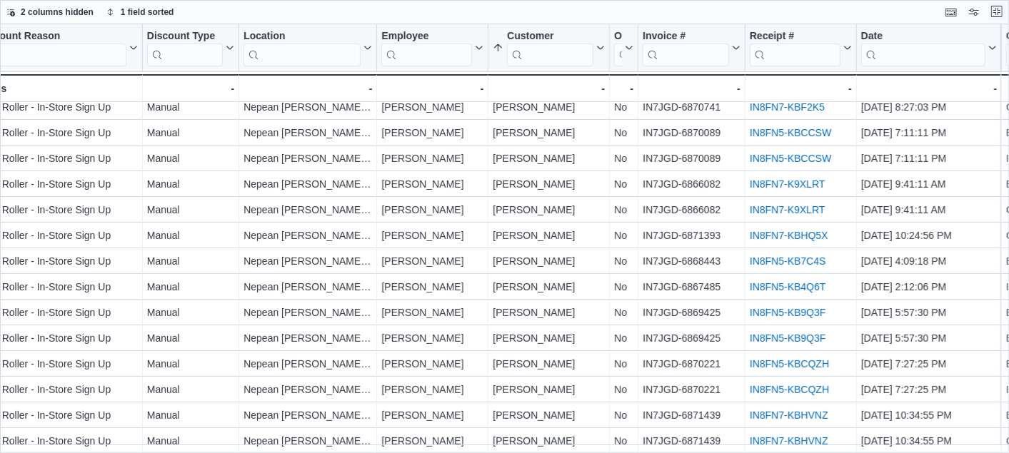
click at [996, 15] on button "Exit fullscreen" at bounding box center [996, 11] width 17 height 17
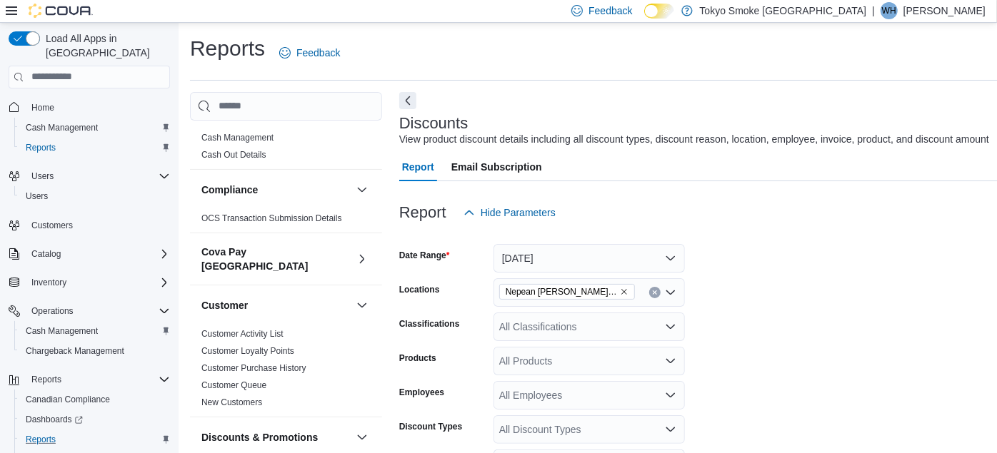
scroll to position [396, 0]
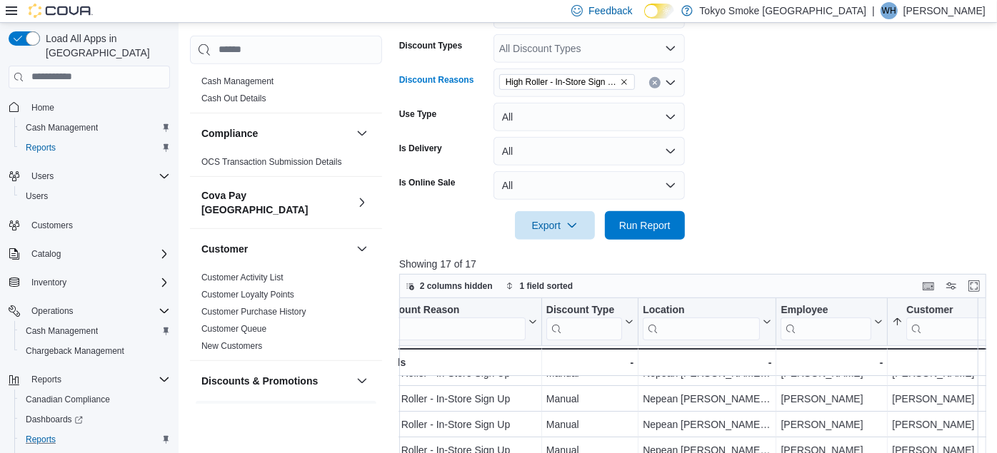
click at [623, 78] on icon "Remove High Roller - In-Store Sign Up from selection in this group" at bounding box center [624, 82] width 9 height 9
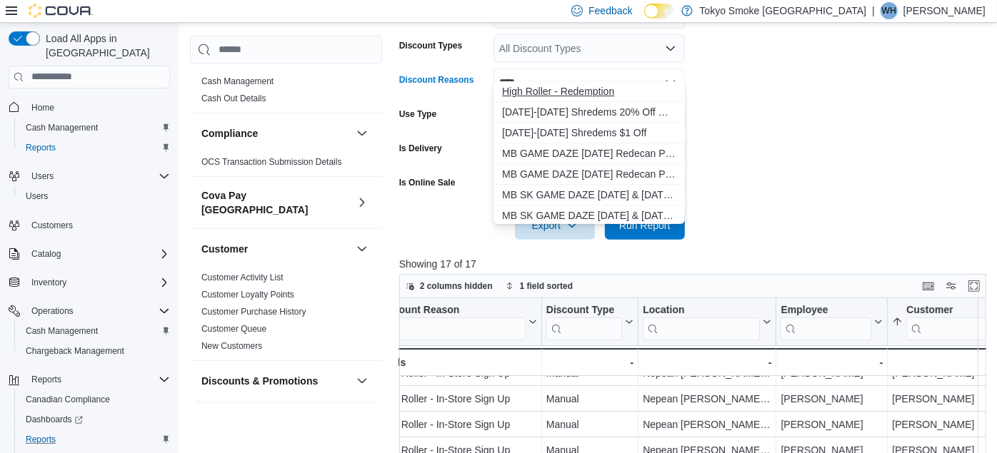
type input "****"
click at [584, 89] on span "High Roller - Redemption" at bounding box center [589, 91] width 174 height 14
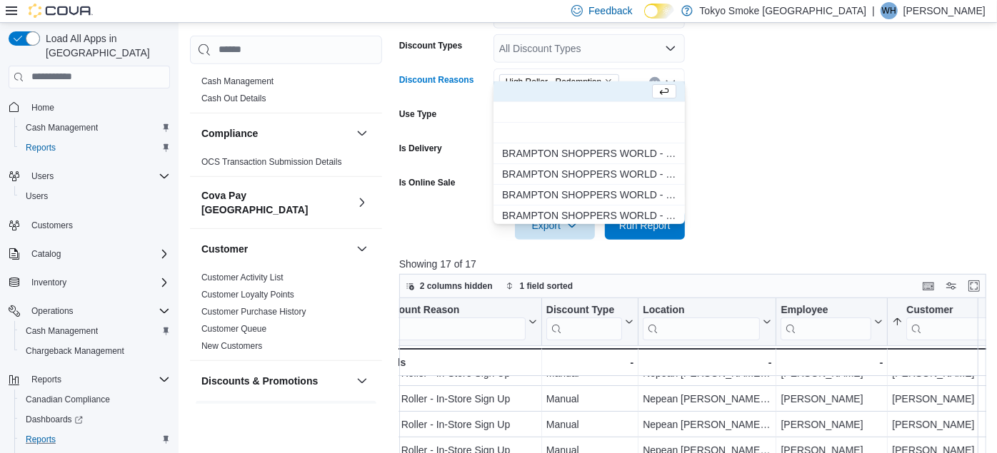
click at [785, 111] on form "Date Range Yesterday Locations Nepean Chapman Mills Classifications All Classif…" at bounding box center [695, 43] width 593 height 394
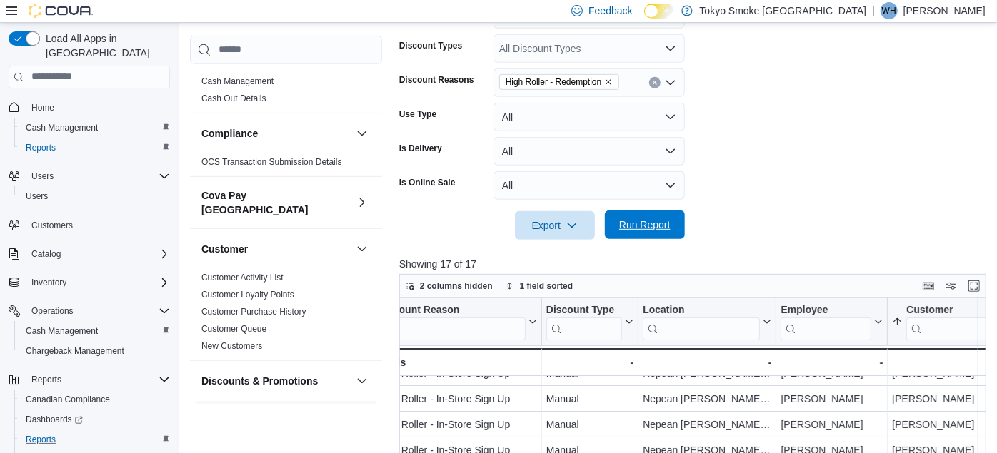
click at [651, 218] on span "Run Report" at bounding box center [644, 225] width 51 height 14
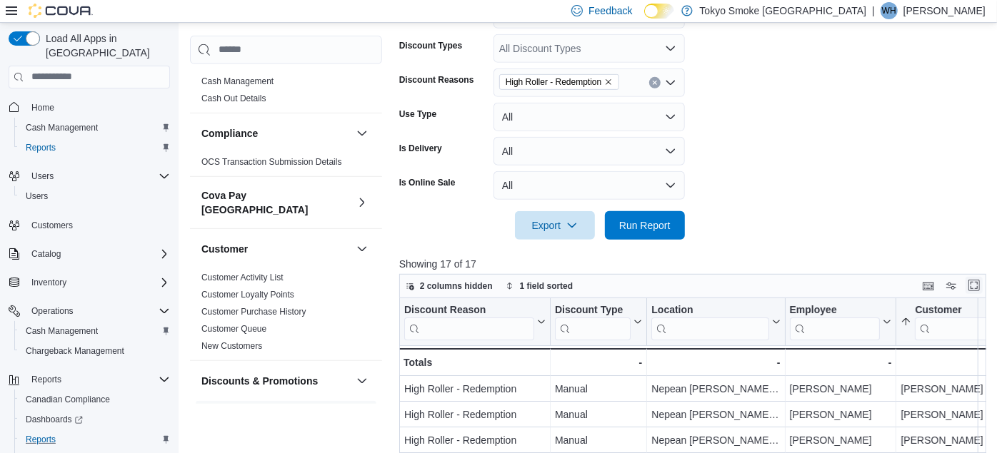
click at [980, 277] on button "Enter fullscreen" at bounding box center [974, 285] width 17 height 17
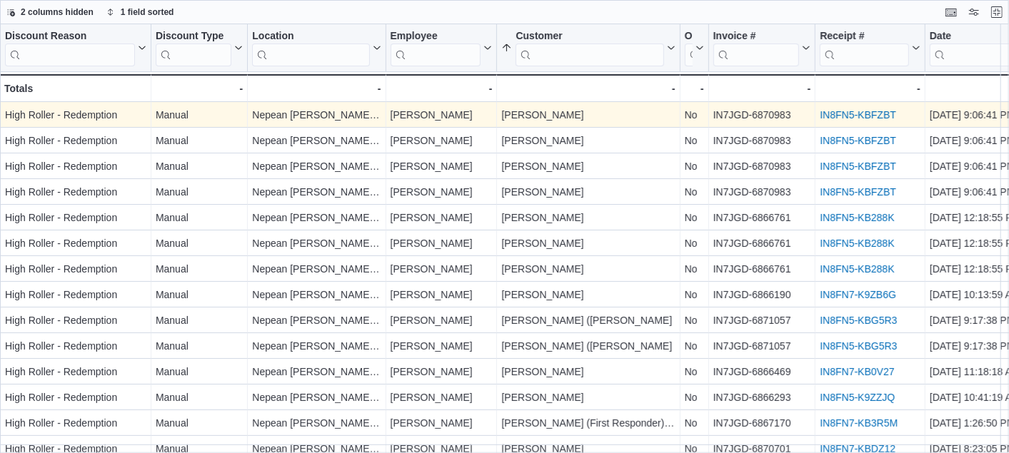
click at [858, 118] on link "IN8FN5-KBFZBT" at bounding box center [858, 114] width 76 height 11
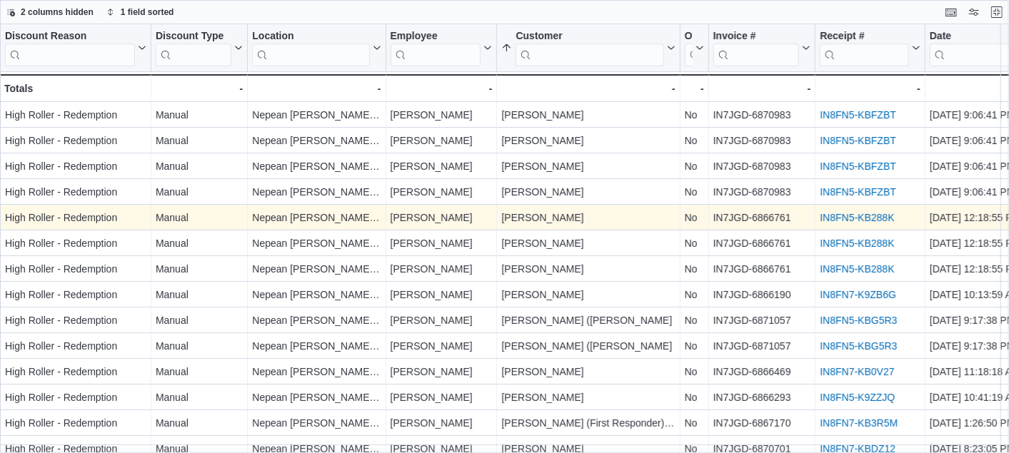
click at [832, 216] on link "IN8FN5-KB288K" at bounding box center [857, 217] width 74 height 11
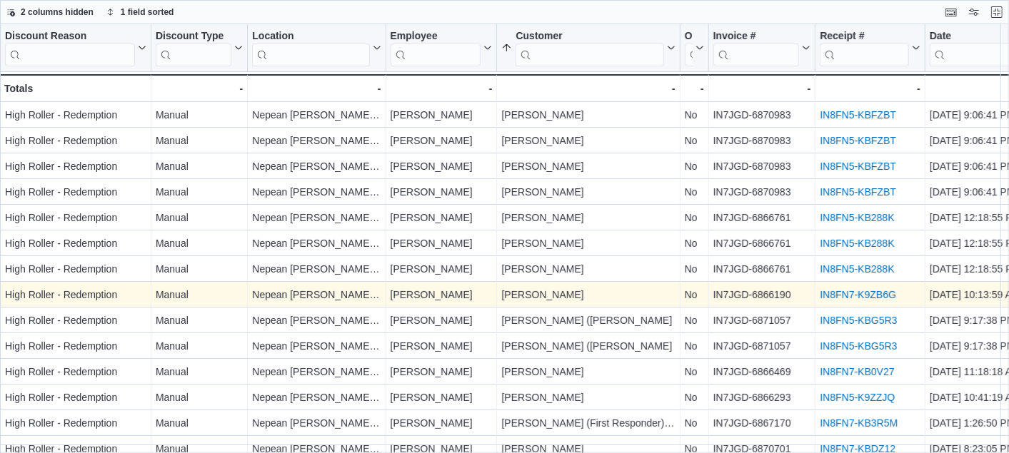
click at [875, 292] on link "IN8FN7-K9ZB6G" at bounding box center [858, 294] width 76 height 11
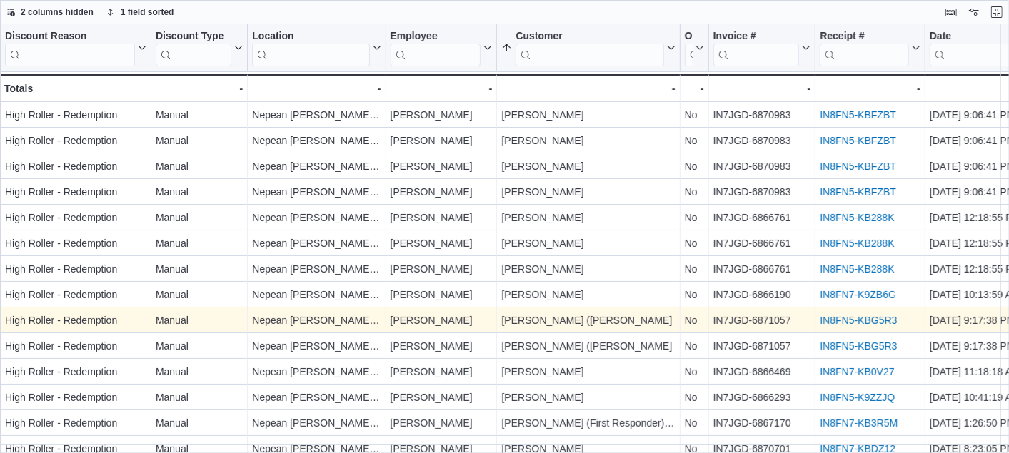
click at [841, 320] on link "IN8FN5-KBG5R3" at bounding box center [858, 320] width 77 height 11
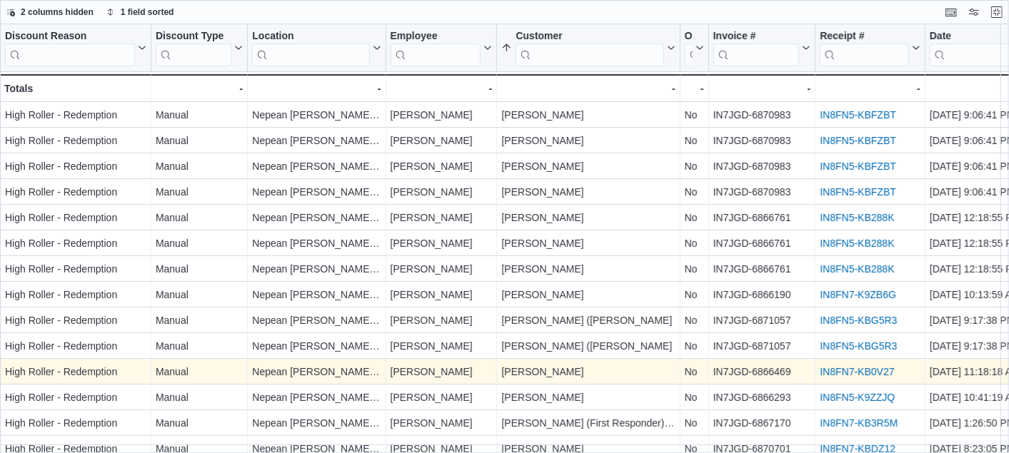
click at [848, 367] on link "IN8FN7-KB0V27" at bounding box center [857, 371] width 74 height 11
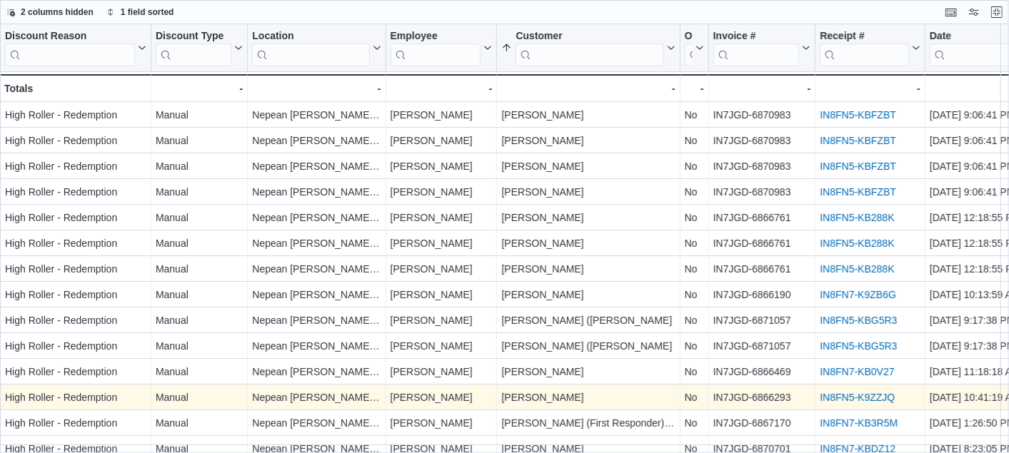
click at [846, 396] on link "IN8FN5-K9ZZJQ" at bounding box center [857, 397] width 75 height 11
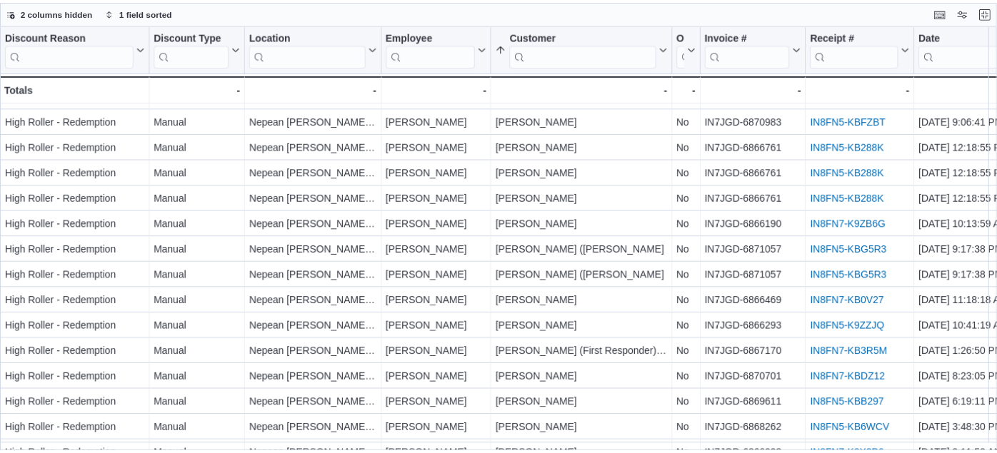
scroll to position [93, 0]
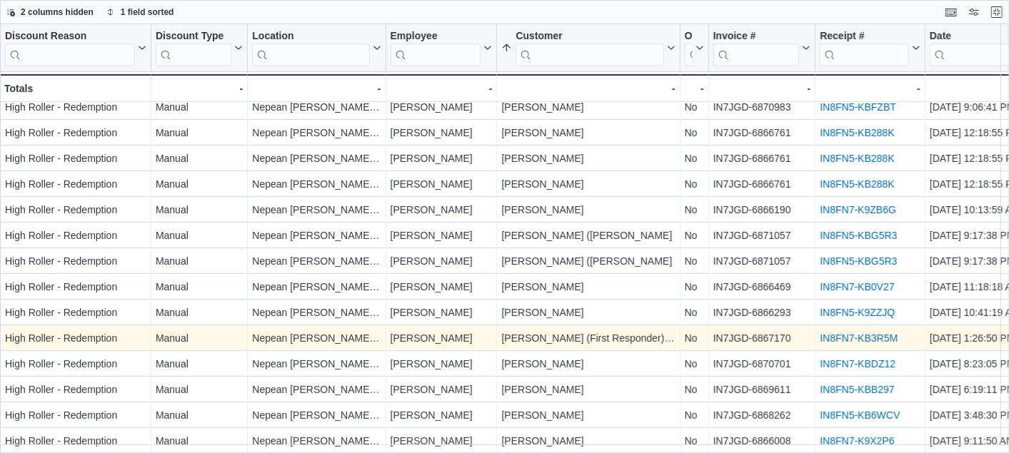
click at [830, 333] on link "IN8FN7-KB3R5M" at bounding box center [859, 338] width 78 height 11
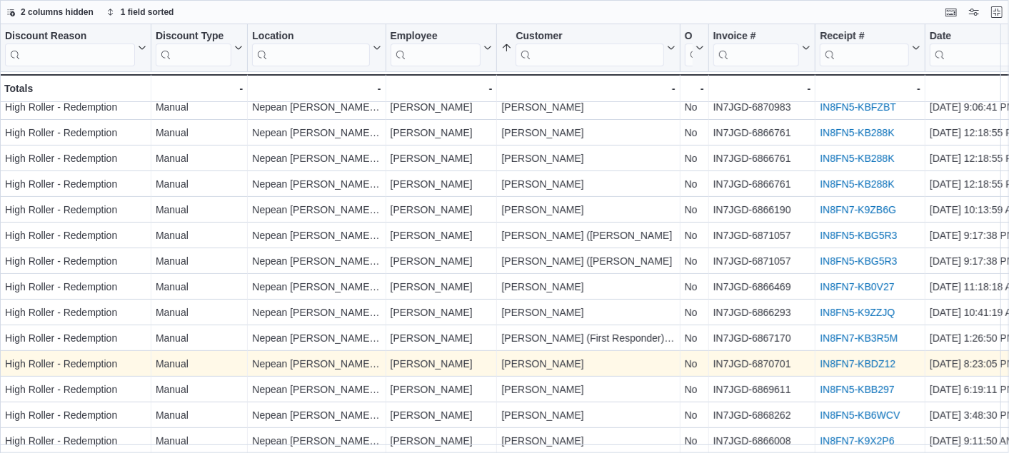
click at [863, 358] on link "IN8FN7-KBDZ12" at bounding box center [858, 363] width 76 height 11
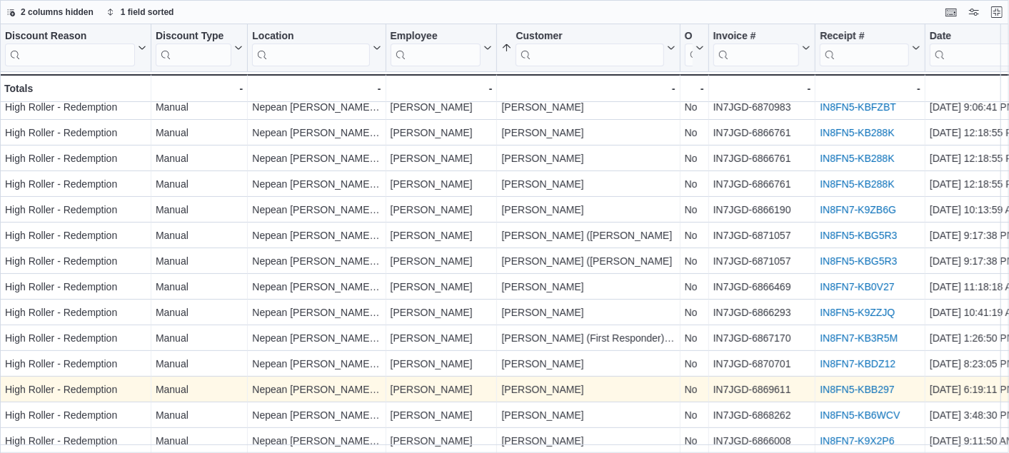
click at [839, 384] on link "IN8FN5-KBB297" at bounding box center [857, 389] width 74 height 11
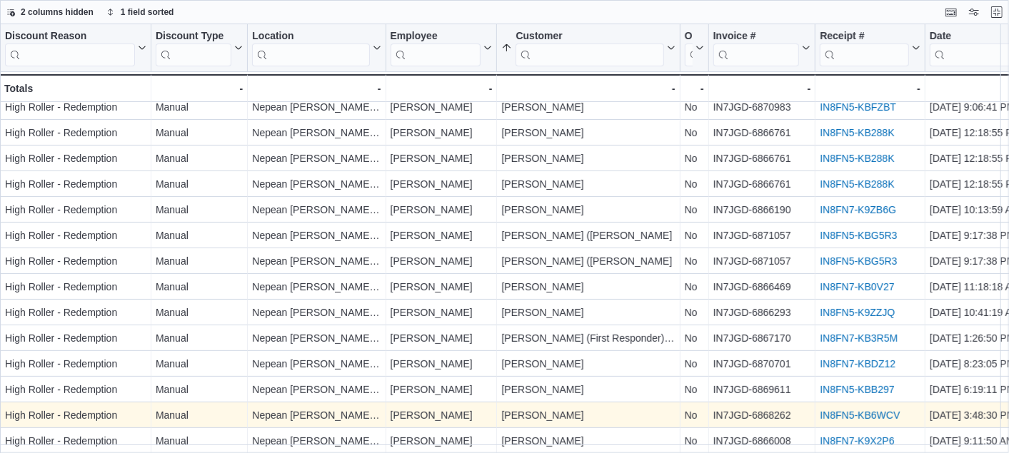
click at [851, 410] on link "IN8FN5-KB6WCV" at bounding box center [860, 415] width 80 height 11
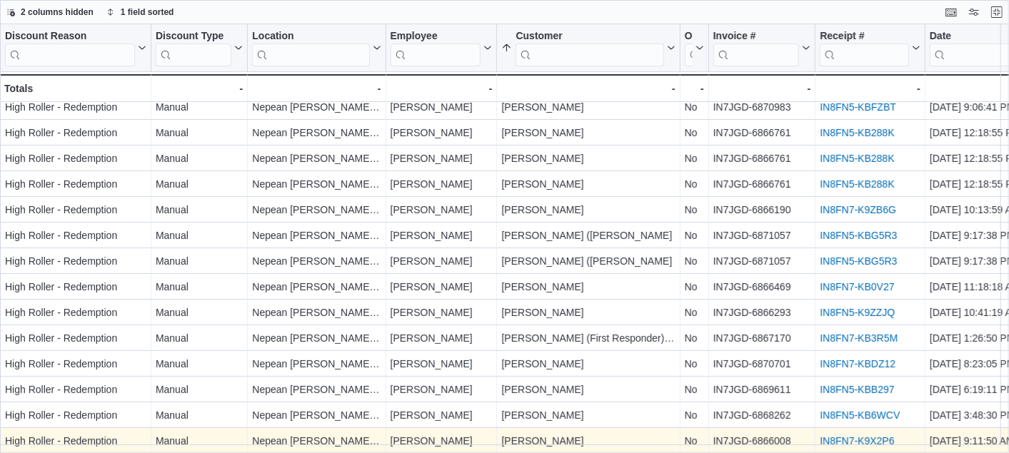
click at [841, 436] on link "IN8FN7-K9X2P6" at bounding box center [857, 441] width 74 height 11
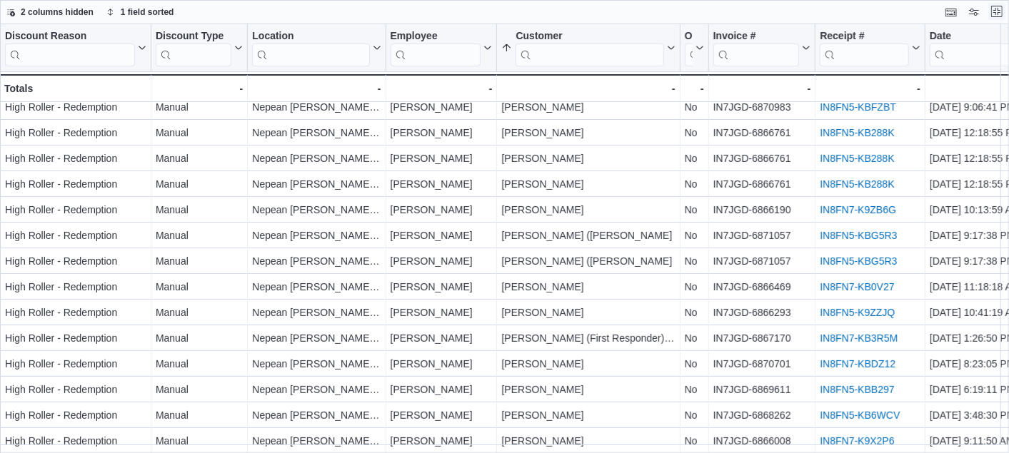
click at [996, 14] on button "Exit fullscreen" at bounding box center [996, 11] width 17 height 17
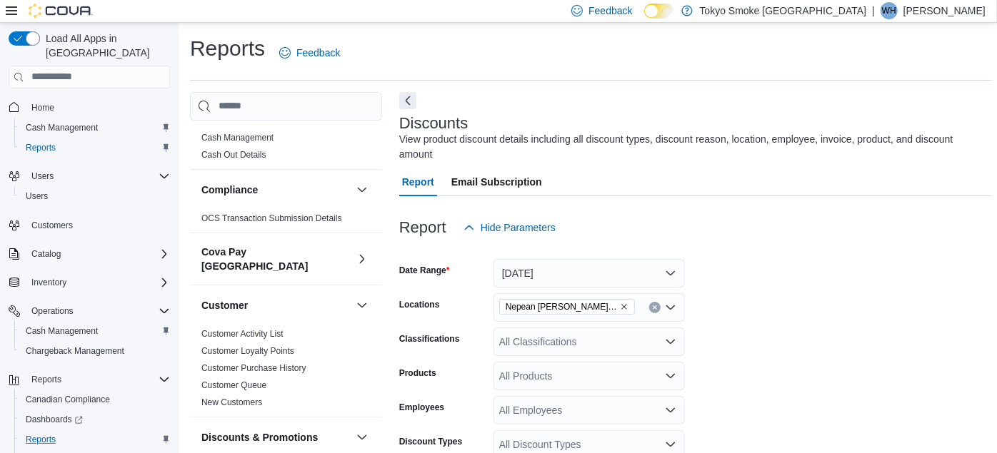
click at [804, 309] on form "Date Range Yesterday Locations Nepean Chapman Mills Classifications All Classif…" at bounding box center [695, 439] width 593 height 394
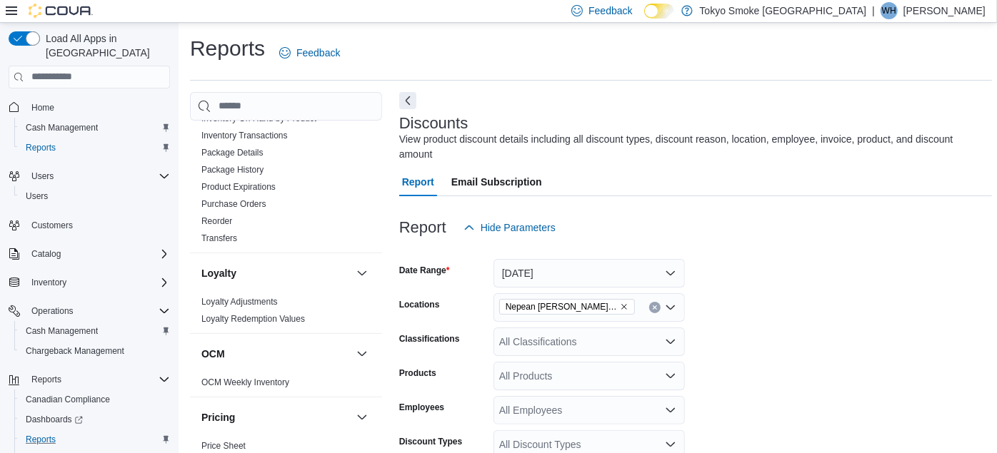
scroll to position [923, 0]
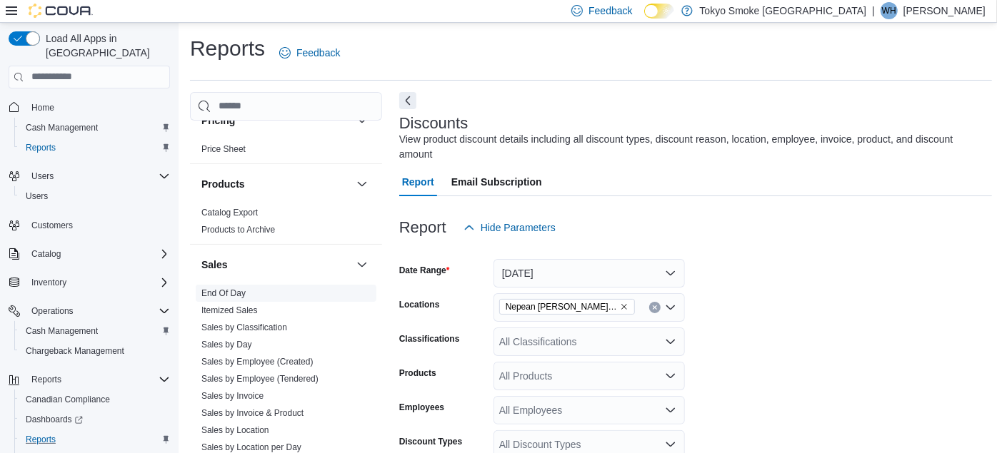
click at [227, 289] on link "End Of Day" at bounding box center [223, 294] width 44 height 10
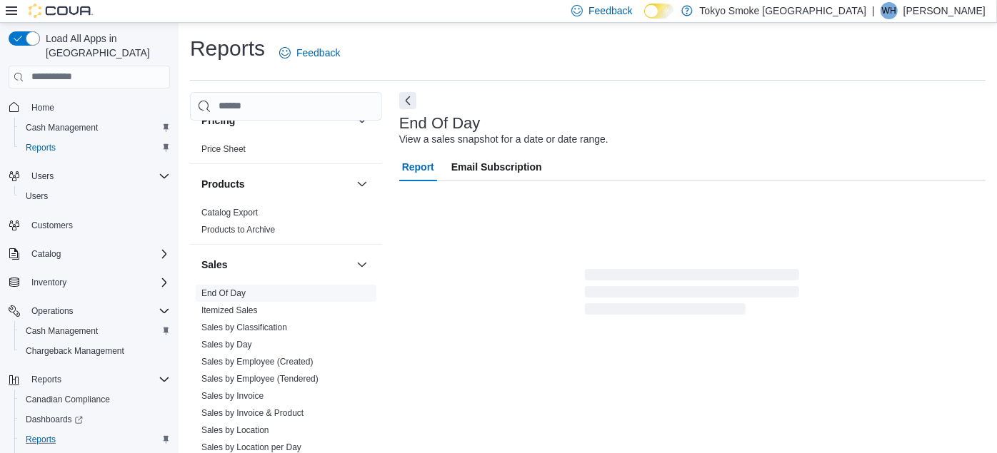
scroll to position [18, 0]
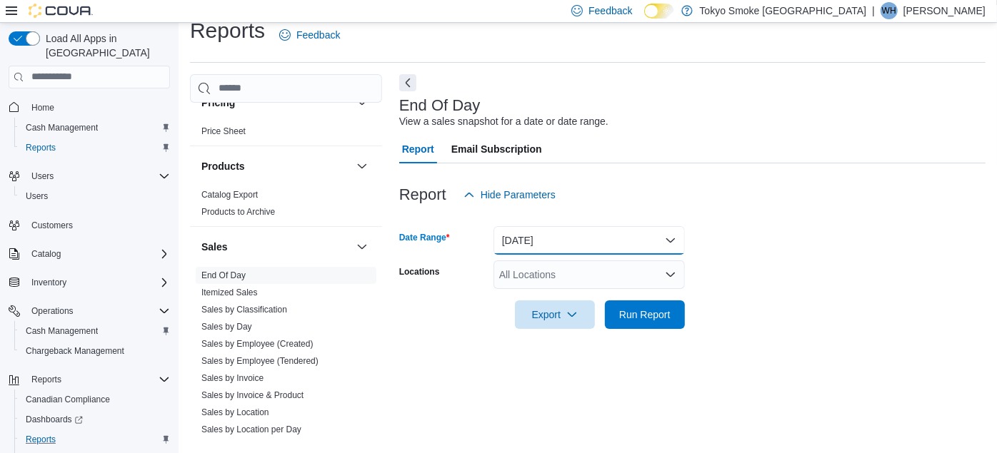
click at [523, 241] on button "Today" at bounding box center [588, 240] width 191 height 29
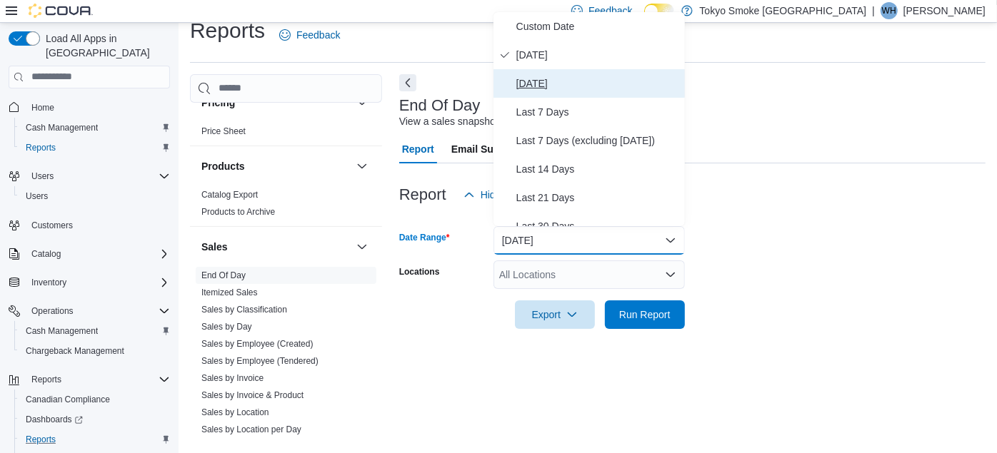
click at [553, 79] on span "Yesterday" at bounding box center [597, 83] width 163 height 17
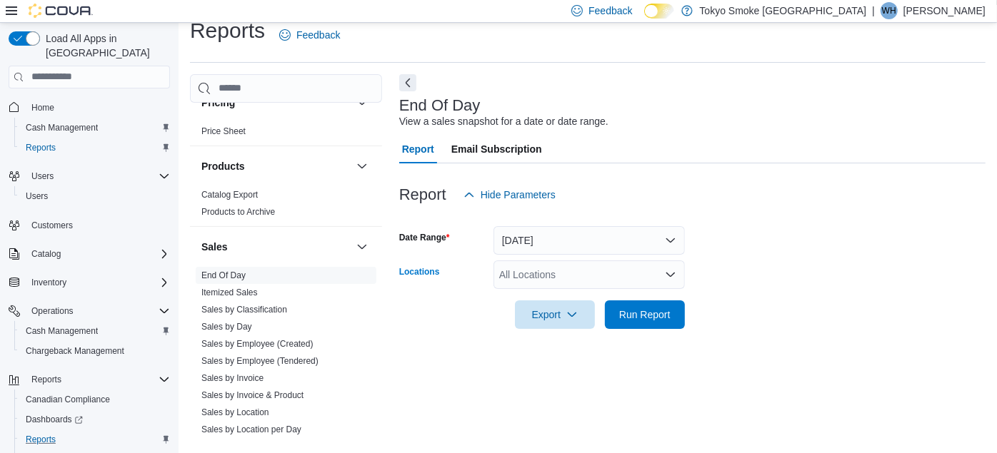
click at [528, 279] on div "All Locations" at bounding box center [588, 275] width 191 height 29
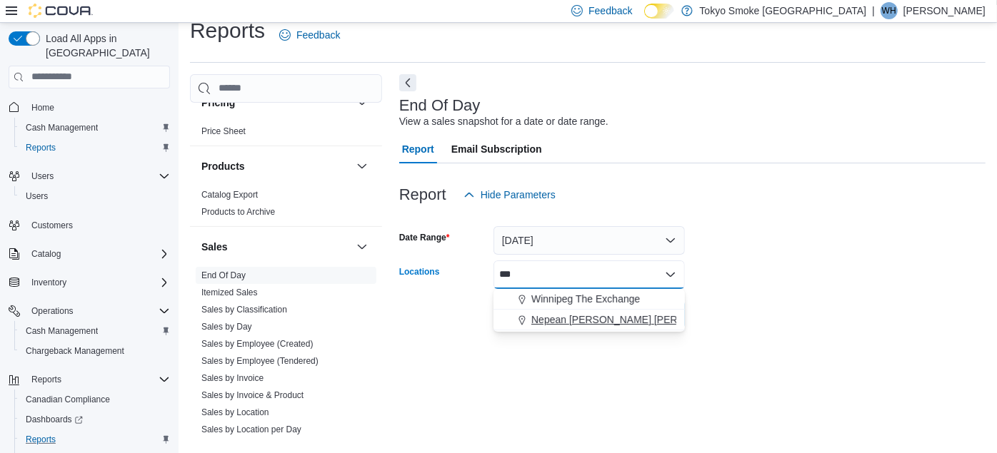
type input "***"
click at [550, 317] on span "Nepean Chapman Mills" at bounding box center [633, 320] width 205 height 14
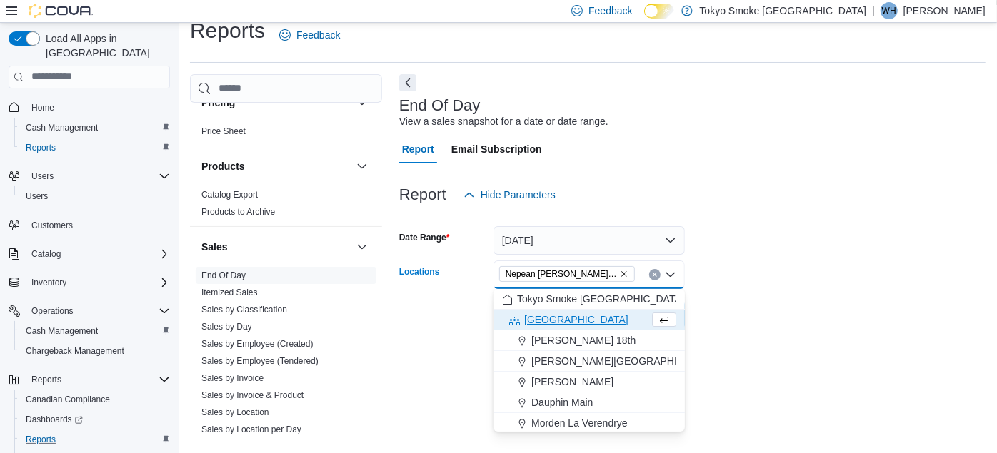
click at [883, 266] on form "Date Range Yesterday Locations Nepean Chapman Mills Combo box. Selected. Nepean…" at bounding box center [692, 269] width 586 height 120
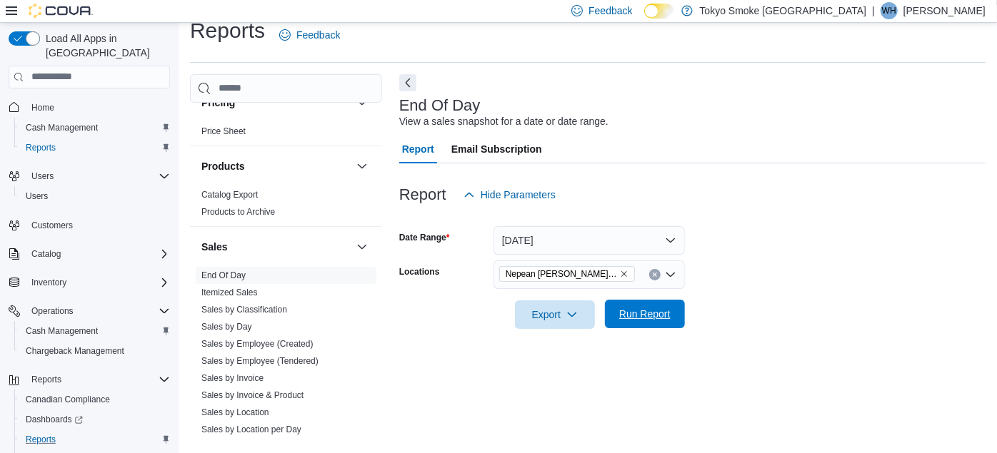
click at [628, 312] on span "Run Report" at bounding box center [644, 314] width 51 height 14
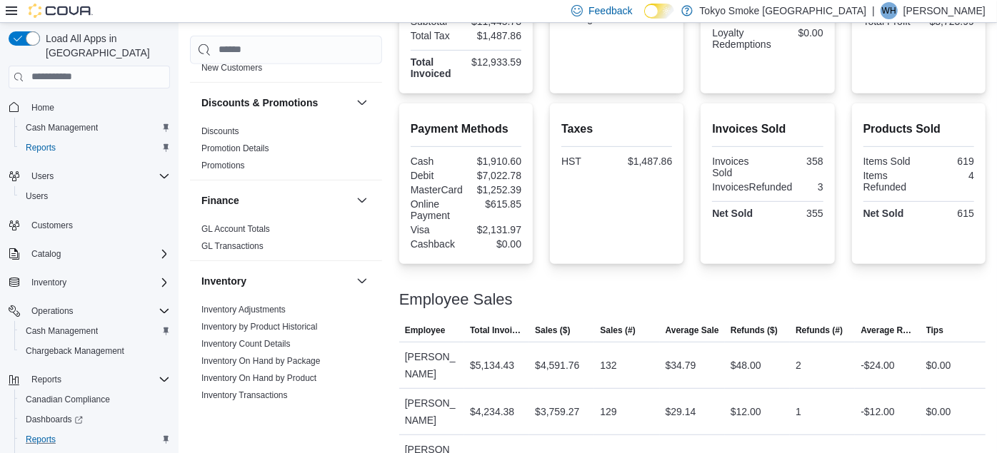
scroll to position [30, 0]
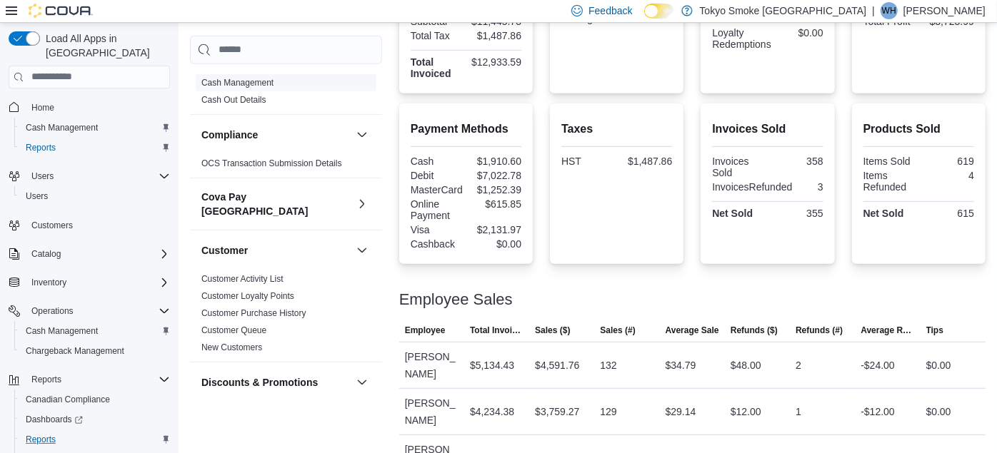
click at [263, 79] on link "Cash Management" at bounding box center [237, 83] width 72 height 10
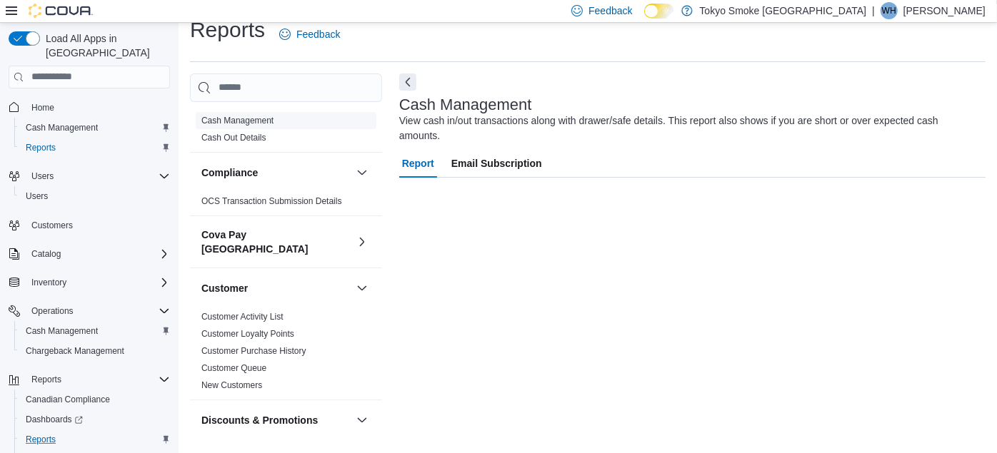
scroll to position [18, 0]
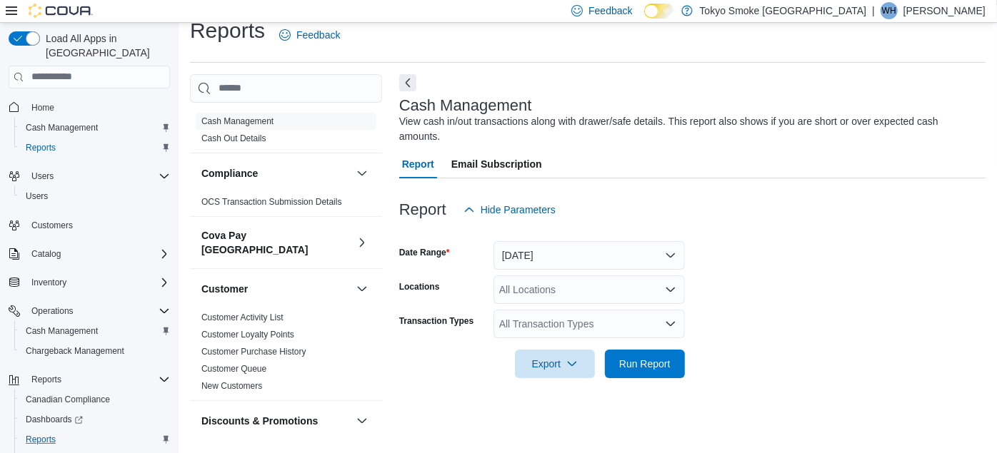
click at [548, 276] on div "All Locations" at bounding box center [588, 290] width 191 height 29
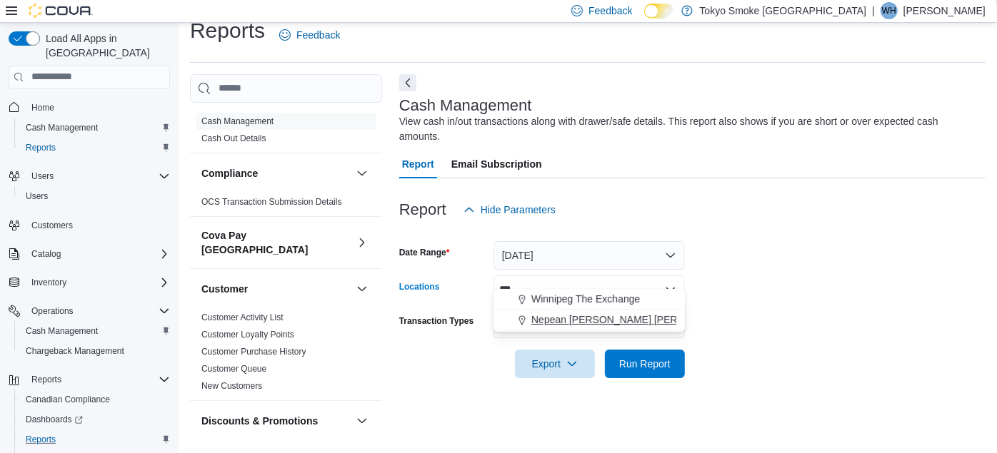
type input "***"
click at [553, 319] on span "Nepean Chapman Mills" at bounding box center [633, 320] width 205 height 14
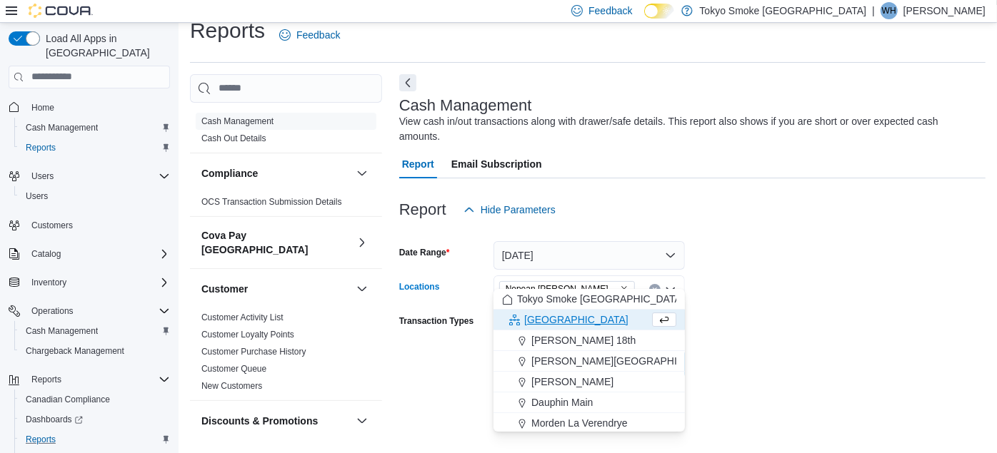
click at [812, 280] on form "Date Range Today Locations Nepean Chapman Mills Combo box. Selected. Nepean Cha…" at bounding box center [692, 301] width 586 height 154
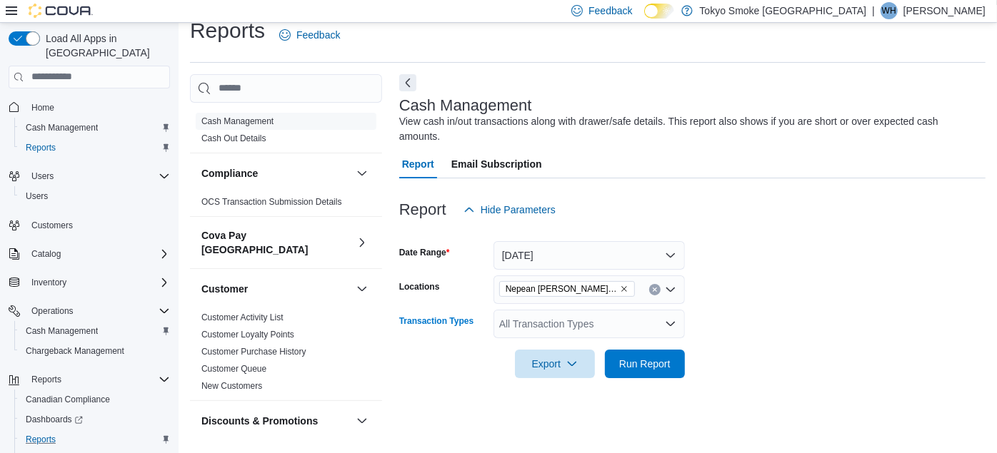
click at [561, 310] on div "All Transaction Types" at bounding box center [588, 324] width 191 height 29
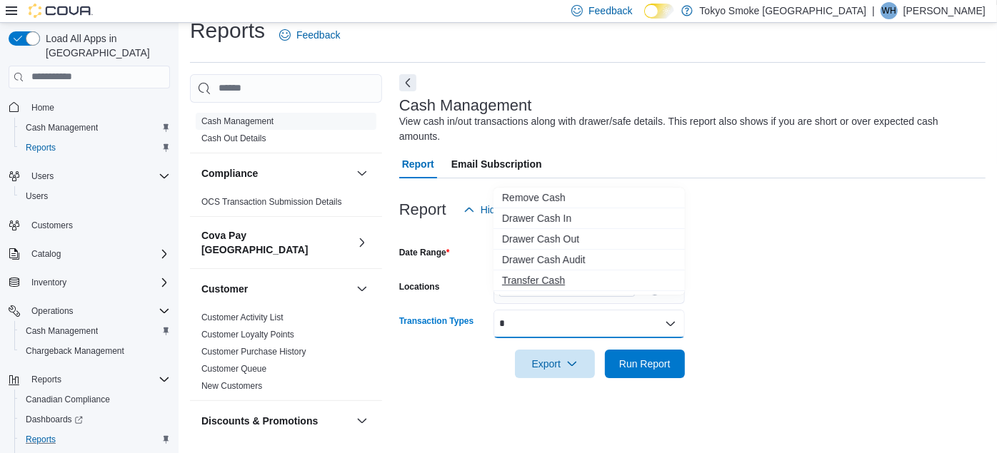
type input "*"
click at [534, 276] on span "Transfer Cash" at bounding box center [589, 281] width 174 height 14
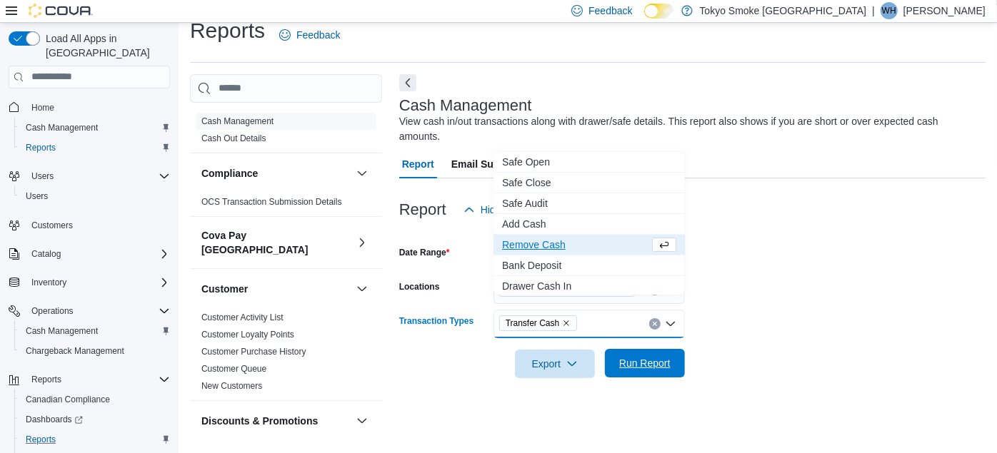
click at [632, 358] on span "Run Report" at bounding box center [644, 363] width 63 height 29
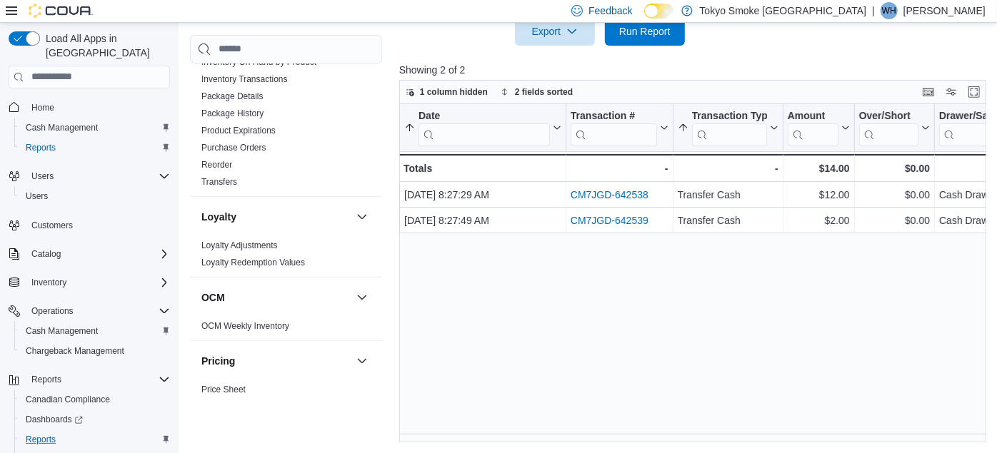
scroll to position [923, 0]
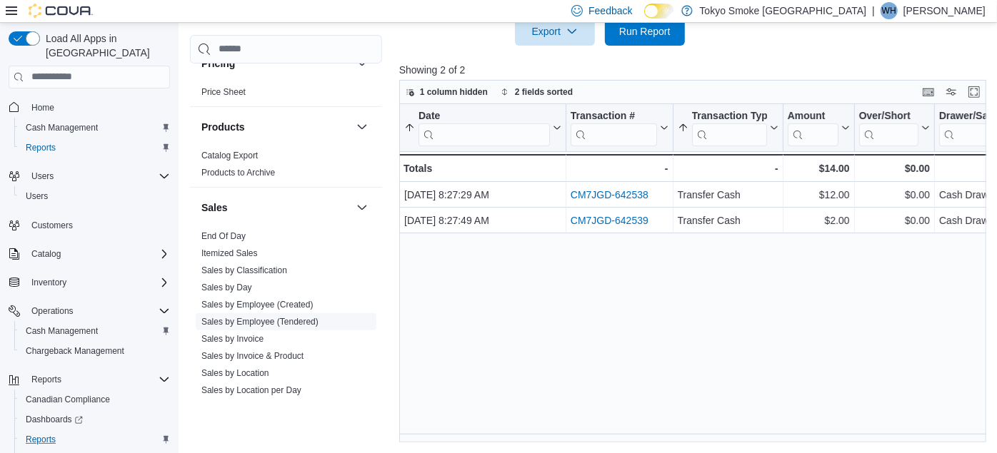
click at [265, 316] on link "Sales by Employee (Tendered)" at bounding box center [259, 321] width 117 height 10
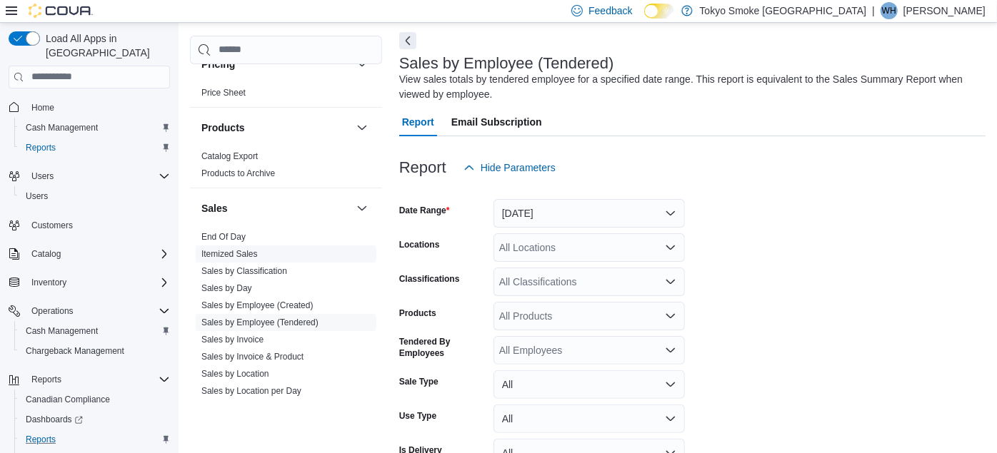
scroll to position [47, 0]
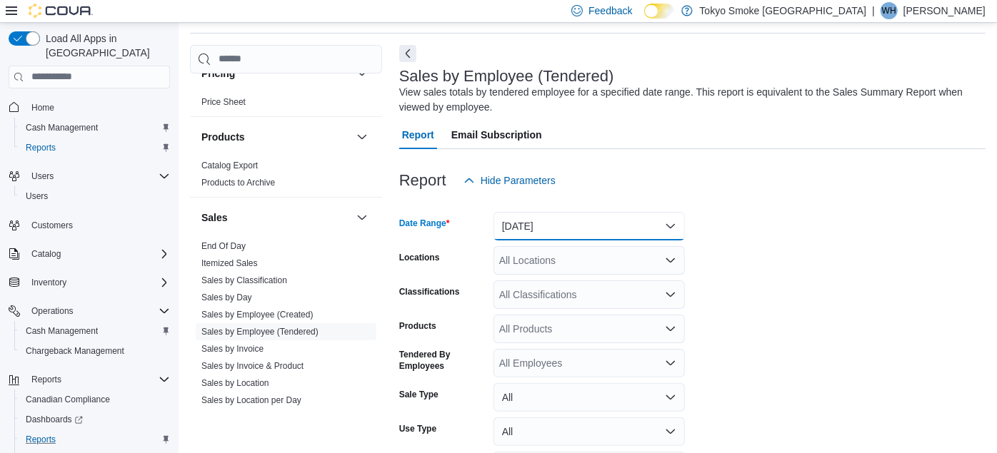
click at [537, 232] on button "Yesterday" at bounding box center [588, 226] width 191 height 29
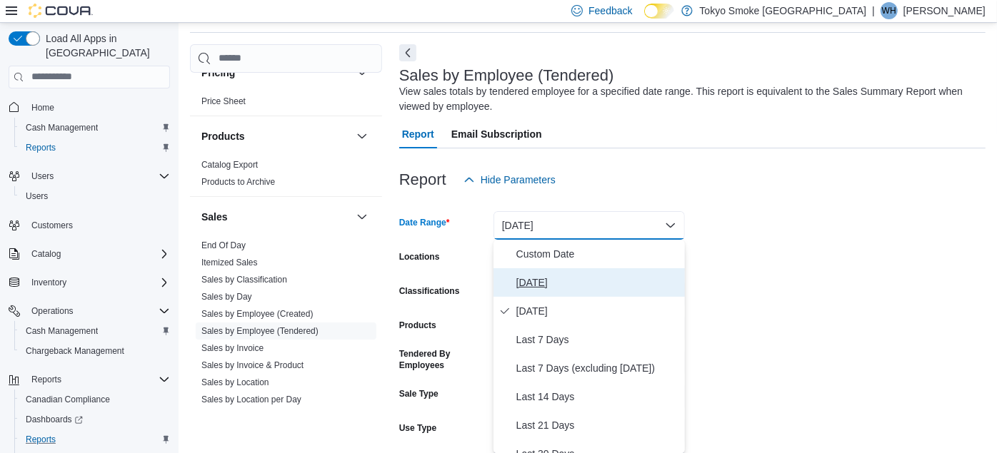
click at [531, 271] on button "Today" at bounding box center [588, 283] width 191 height 29
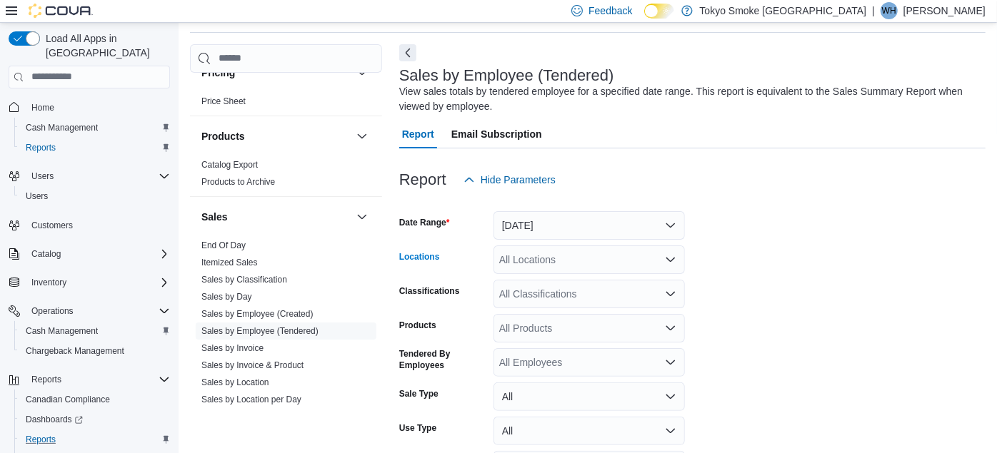
click at [528, 264] on div "All Locations" at bounding box center [588, 260] width 191 height 29
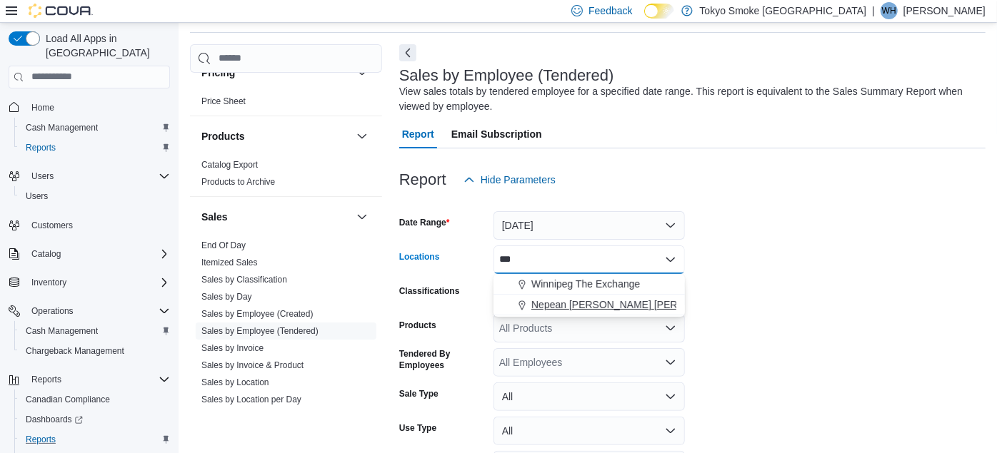
type input "***"
click at [553, 303] on span "Nepean Chapman Mills" at bounding box center [633, 305] width 205 height 14
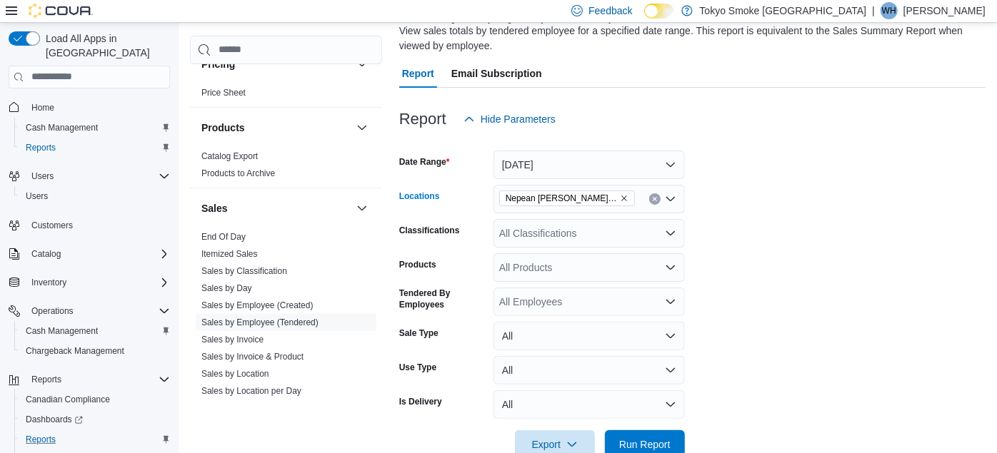
scroll to position [142, 0]
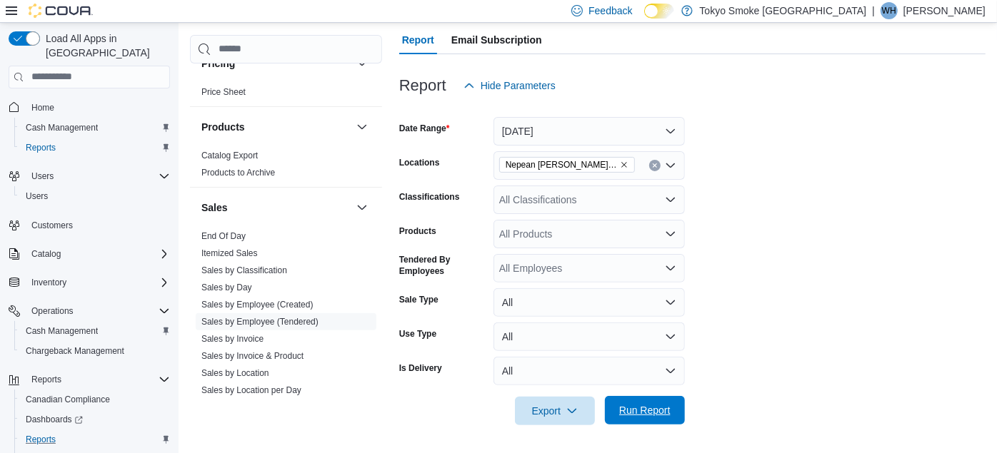
click at [643, 403] on span "Run Report" at bounding box center [644, 410] width 63 height 29
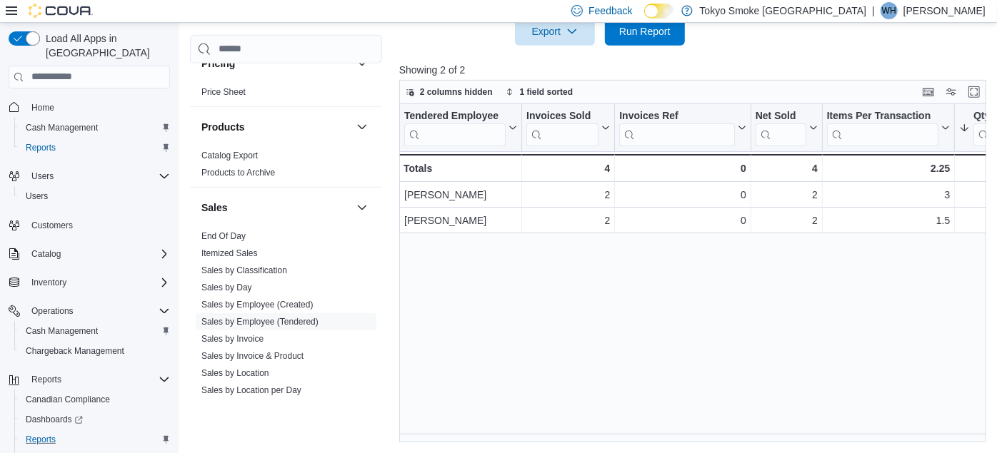
click at [699, 323] on div "Tendered Employee Click to view column header actions Invoices Sold Click to vi…" at bounding box center [695, 273] width 593 height 339
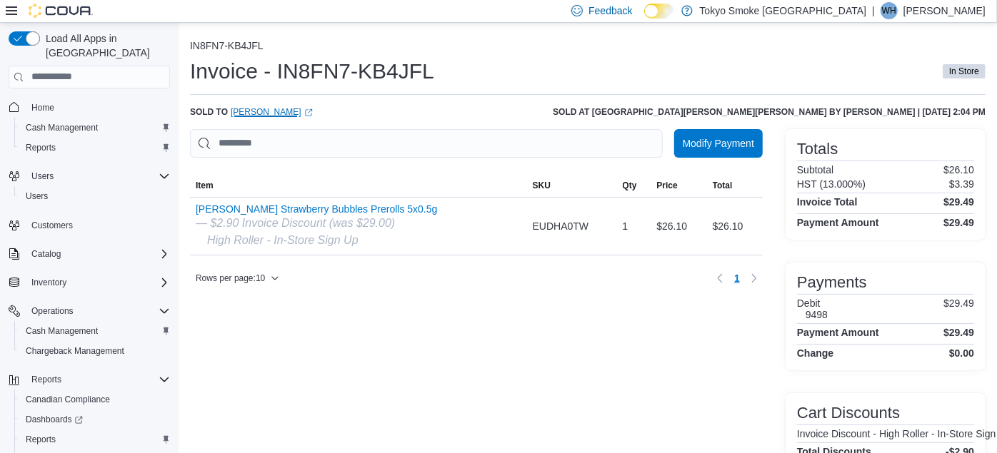
click at [243, 112] on link "Al Ayotte (opens in a new tab or window)" at bounding box center [272, 111] width 82 height 11
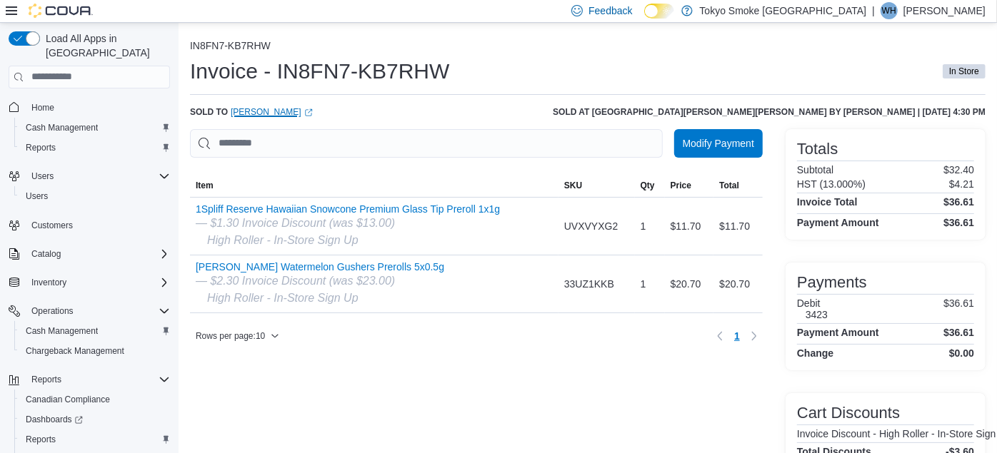
click at [269, 109] on link "Cole Weathers (opens in a new tab or window)" at bounding box center [272, 111] width 82 height 11
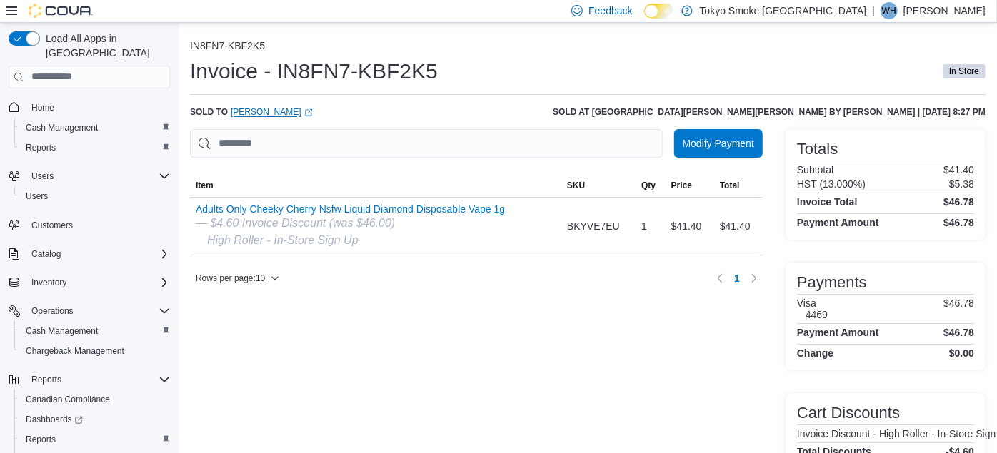
click at [271, 110] on link "[PERSON_NAME] (opens in a new tab or window)" at bounding box center [272, 111] width 82 height 11
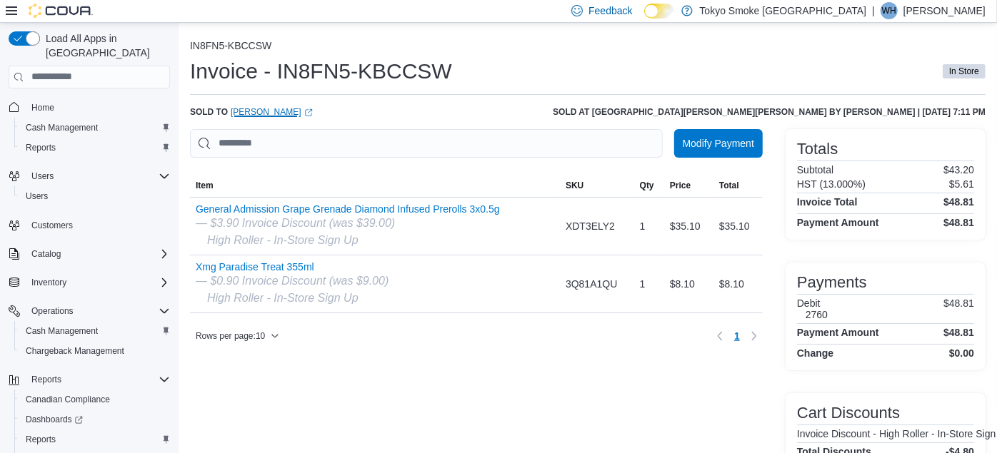
click at [247, 116] on link "Emmanuel Torrez (opens in a new tab or window)" at bounding box center [272, 111] width 82 height 11
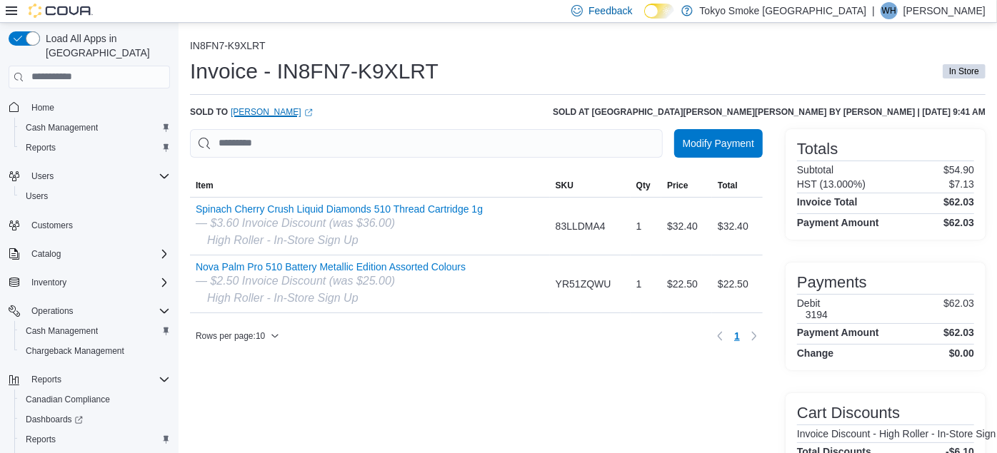
click at [239, 110] on link "Jamal Moar (opens in a new tab or window)" at bounding box center [272, 111] width 82 height 11
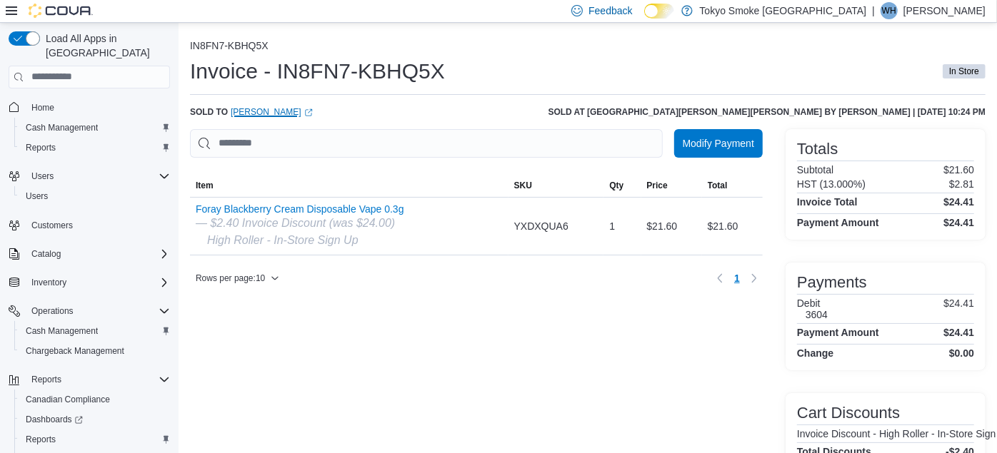
click at [256, 113] on link "[PERSON_NAME] (opens in a new tab or window)" at bounding box center [272, 111] width 82 height 11
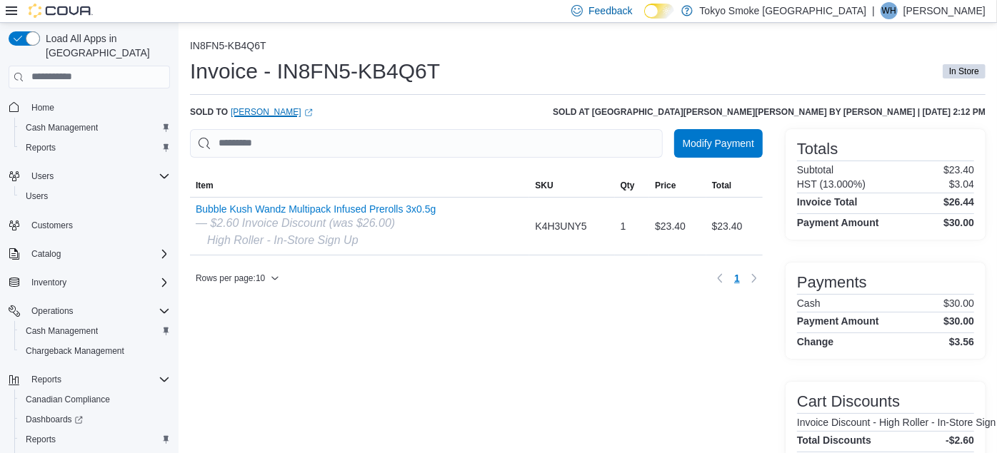
click at [258, 116] on link "Kayla Meunier (opens in a new tab or window)" at bounding box center [272, 111] width 82 height 11
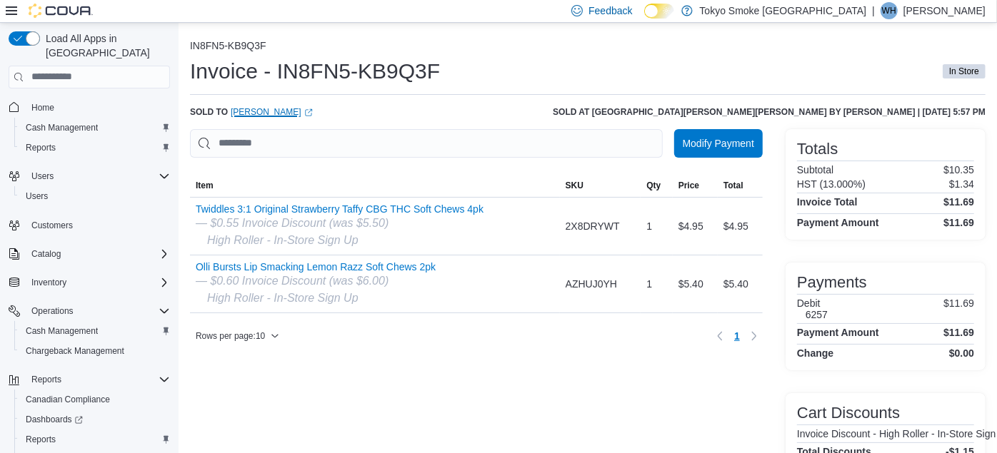
click at [252, 110] on link "[PERSON_NAME] (opens in a new tab or window)" at bounding box center [272, 111] width 82 height 11
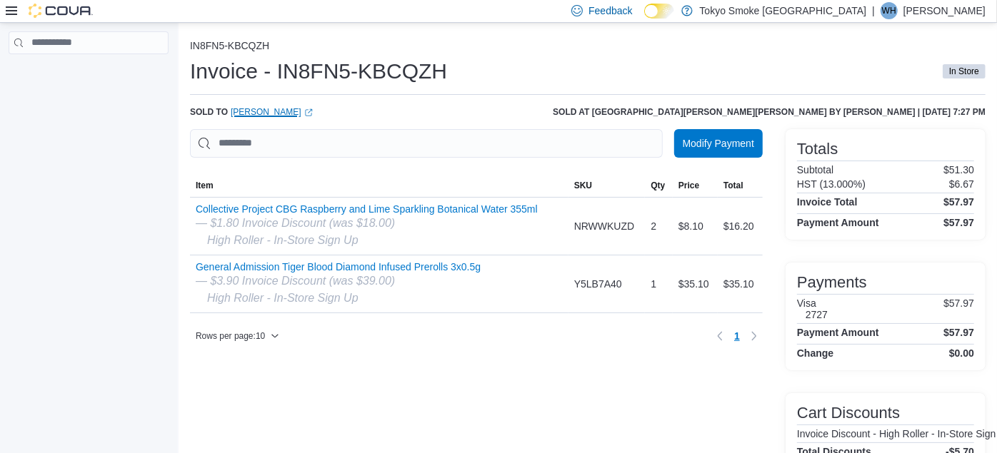
click at [248, 111] on link "[PERSON_NAME] (opens in a new tab or window)" at bounding box center [272, 111] width 82 height 11
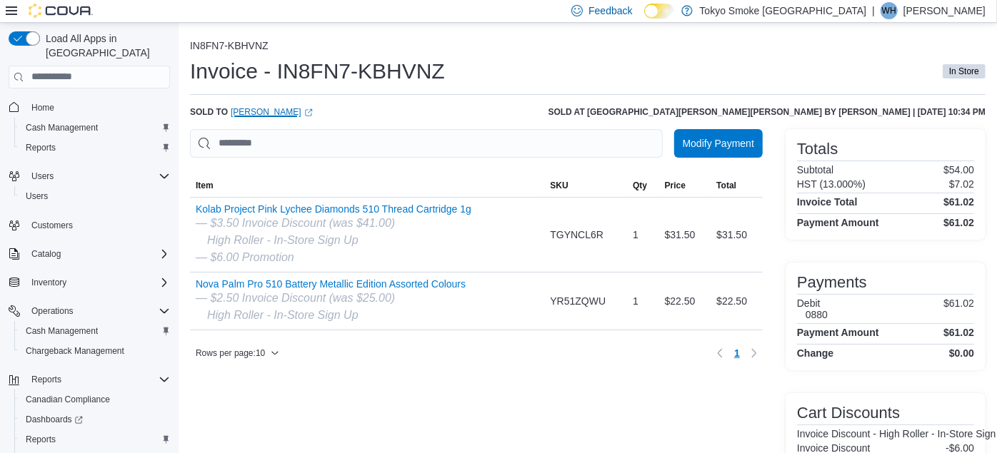
click at [257, 110] on link "Sequioa Laybourne (opens in a new tab or window)" at bounding box center [272, 111] width 82 height 11
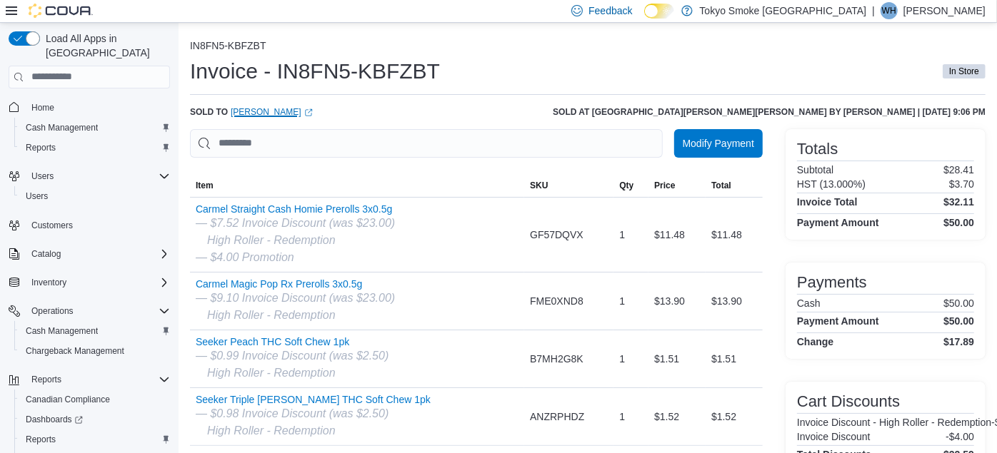
click at [287, 116] on link "Andres Barrantes (opens in a new tab or window)" at bounding box center [272, 111] width 82 height 11
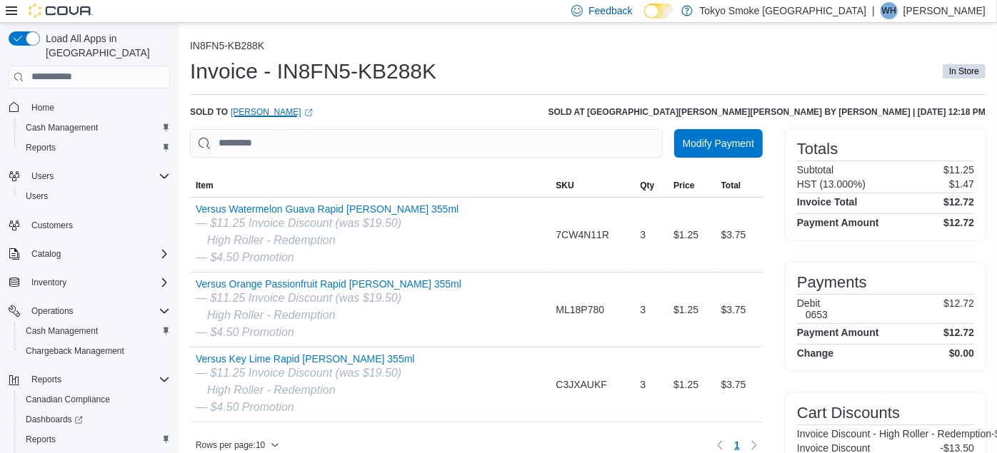
click at [251, 112] on link "[PERSON_NAME] (opens in a new tab or window)" at bounding box center [272, 111] width 82 height 11
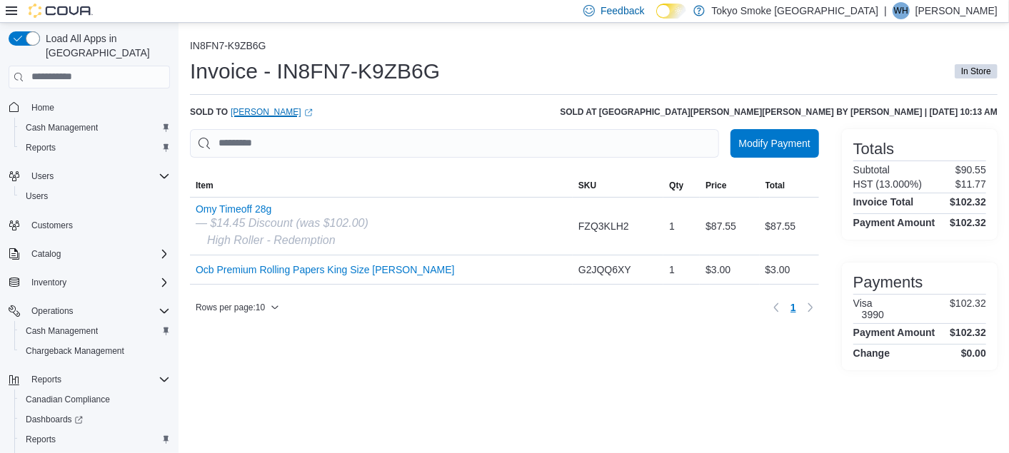
click at [276, 108] on link "Godfrey Joekumar (opens in a new tab or window)" at bounding box center [272, 111] width 82 height 11
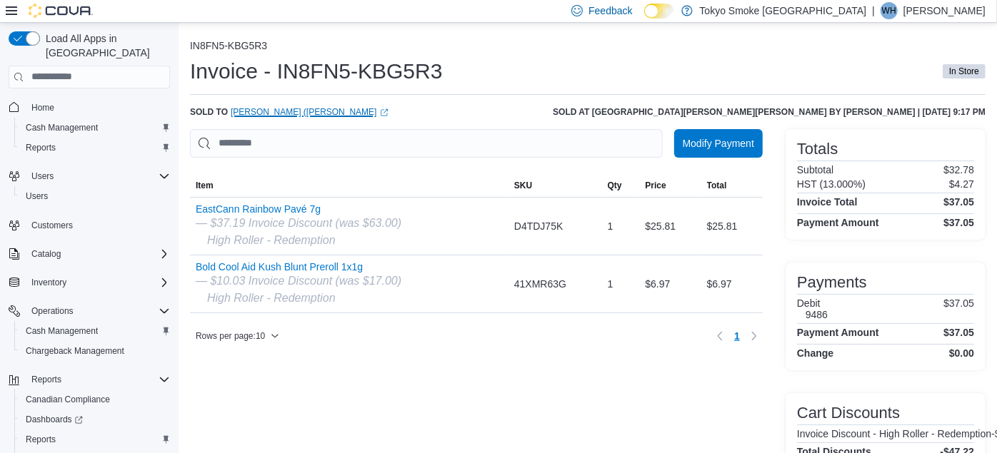
click at [277, 114] on link "[PERSON_NAME] ([PERSON_NAME]) [PERSON_NAME] (opens in a new tab or window)" at bounding box center [309, 111] width 157 height 11
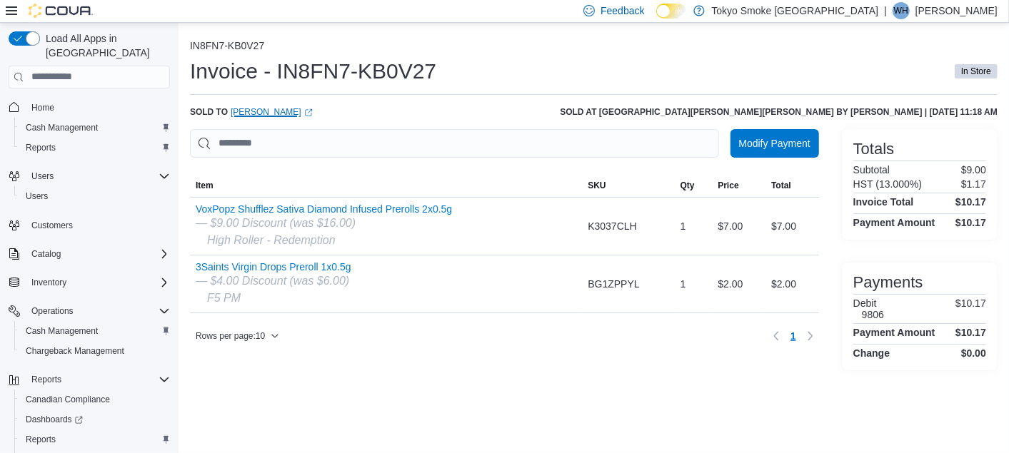
click at [253, 108] on link "[PERSON_NAME] (opens in a new tab or window)" at bounding box center [272, 111] width 82 height 11
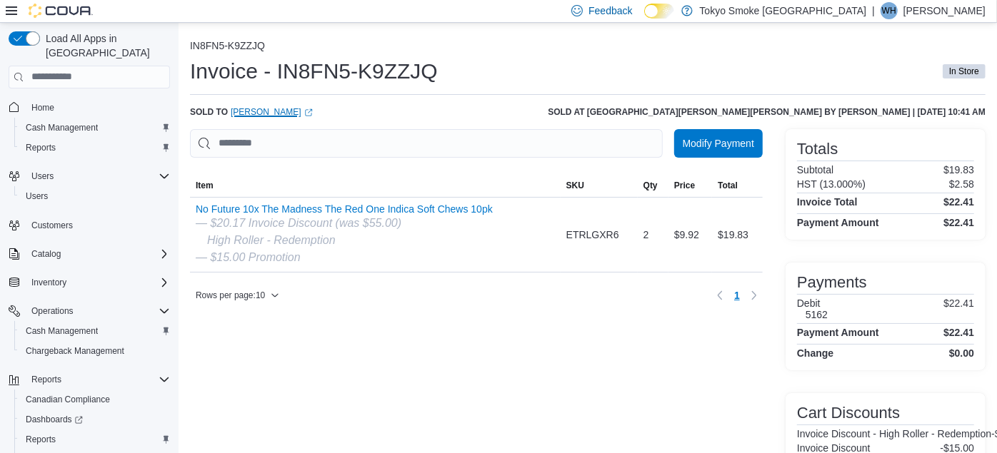
click at [251, 110] on link "[PERSON_NAME] (opens in a new tab or window)" at bounding box center [272, 111] width 82 height 11
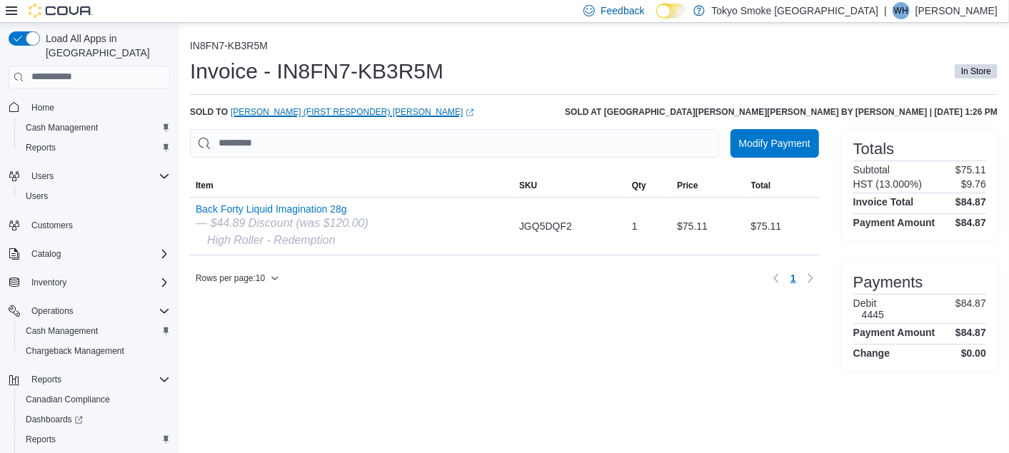
click at [290, 110] on link "Melanie (First Responder) Butler (opens in a new tab or window)" at bounding box center [353, 111] width 244 height 11
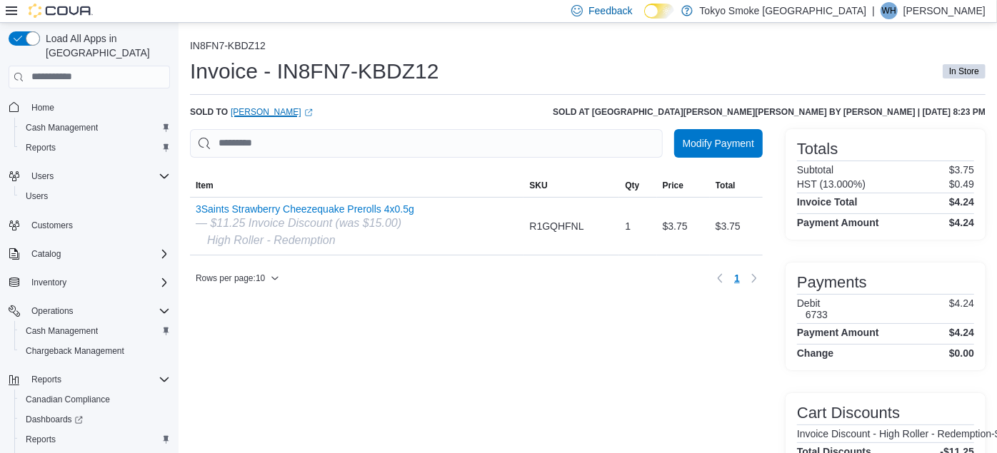
click at [259, 113] on link "[PERSON_NAME] (opens in a new tab or window)" at bounding box center [272, 111] width 82 height 11
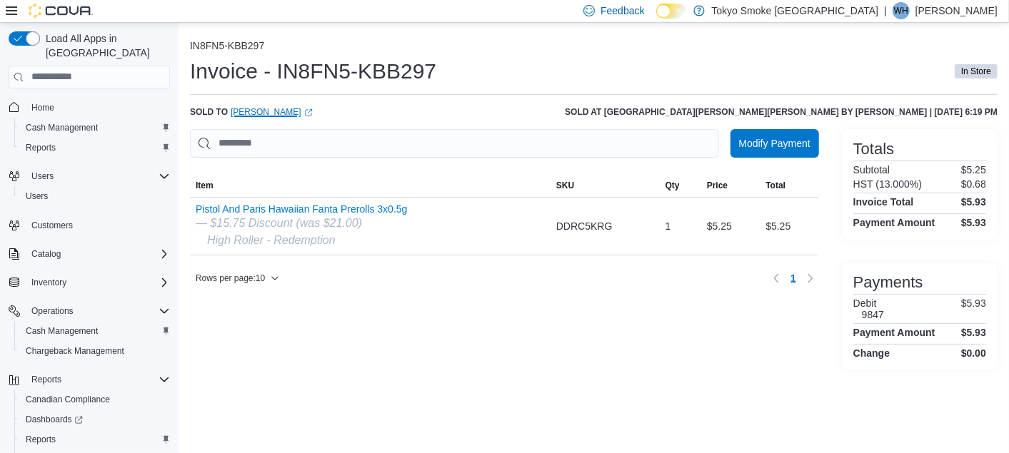
click at [239, 110] on link "Robin Clay (opens in a new tab or window)" at bounding box center [272, 111] width 82 height 11
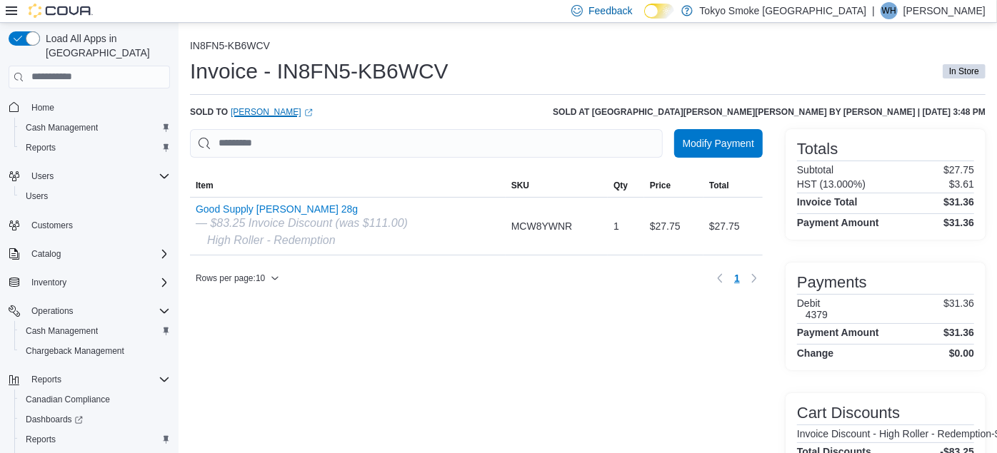
click at [248, 106] on link "[PERSON_NAME] (opens in a new tab or window)" at bounding box center [272, 111] width 82 height 11
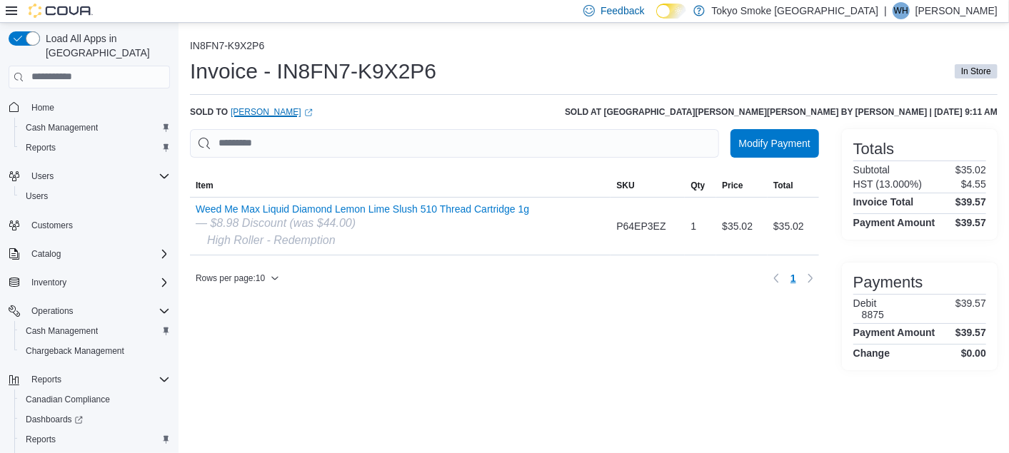
click at [250, 109] on link "Sheraz Ali (opens in a new tab or window)" at bounding box center [272, 111] width 82 height 11
